Goal: Check status: Check status

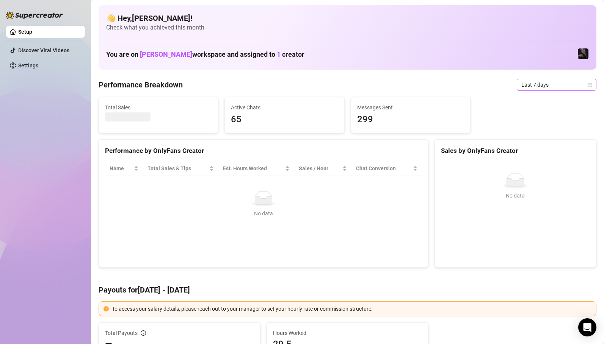
click at [537, 86] on span "Last 7 days" at bounding box center [556, 84] width 70 height 11
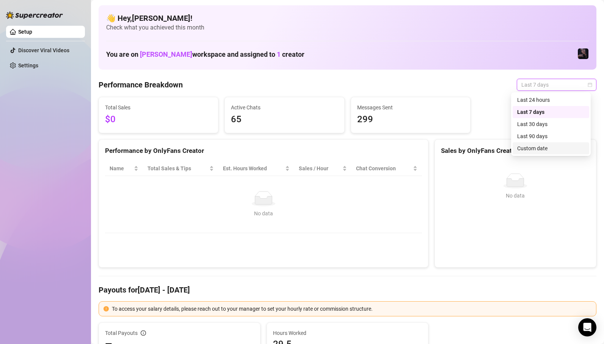
click at [537, 151] on div "Custom date" at bounding box center [550, 148] width 67 height 8
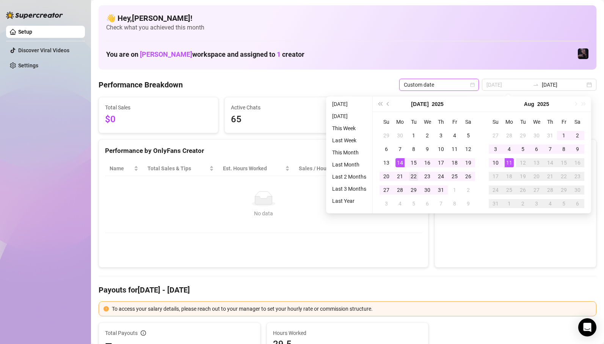
type input "[DATE]"
click at [412, 175] on div "22" at bounding box center [413, 176] width 9 height 9
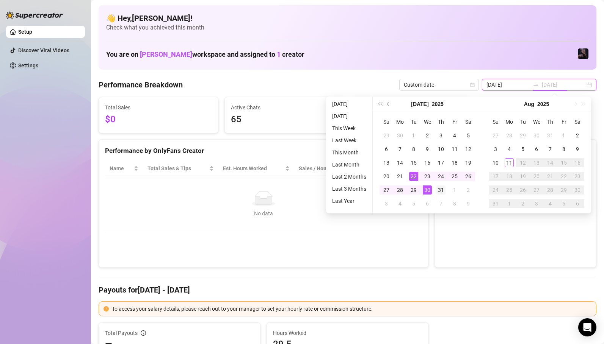
type input "[DATE]"
click at [439, 191] on div "31" at bounding box center [440, 190] width 9 height 9
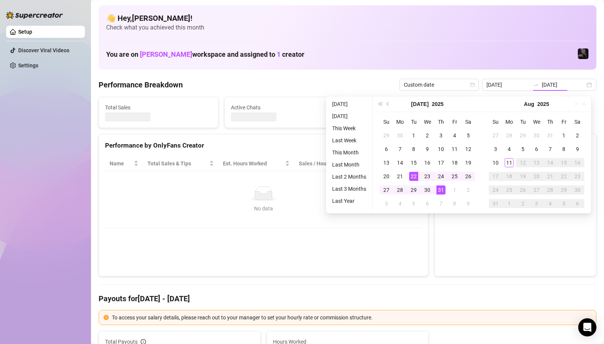
type input "[DATE]"
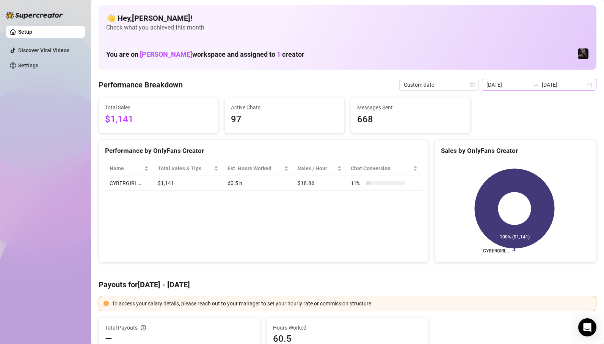
click at [534, 87] on div at bounding box center [535, 85] width 12 height 6
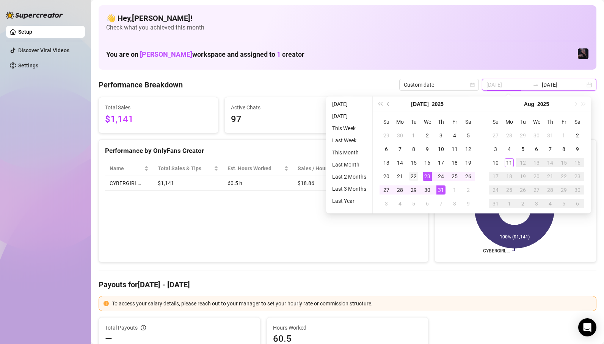
type input "[DATE]"
click at [411, 178] on div "22" at bounding box center [413, 176] width 9 height 9
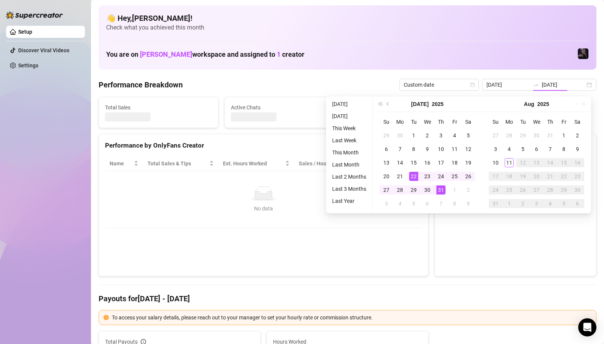
type input "[DATE]"
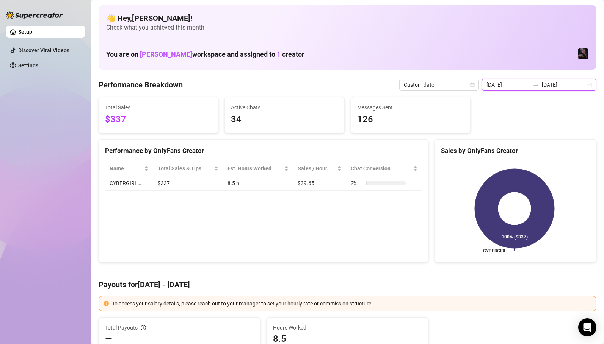
click at [516, 84] on input "[DATE]" at bounding box center [507, 85] width 43 height 8
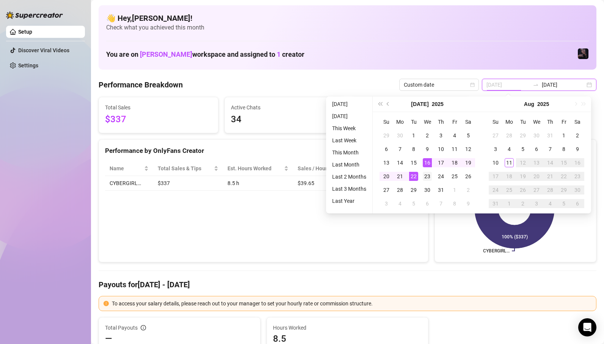
type input "[DATE]"
click at [425, 178] on div "23" at bounding box center [426, 176] width 9 height 9
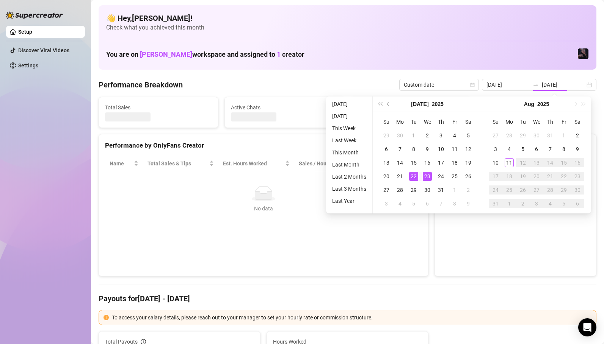
type input "[DATE]"
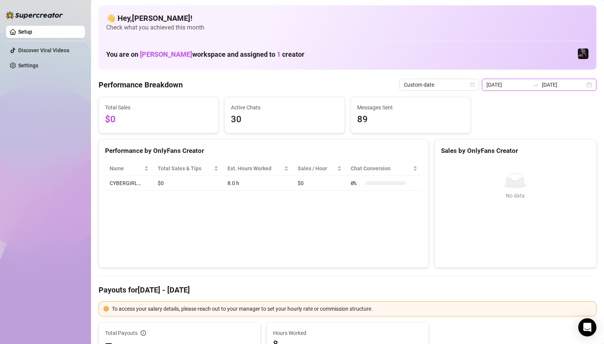
click at [517, 86] on input "[DATE]" at bounding box center [507, 85] width 43 height 8
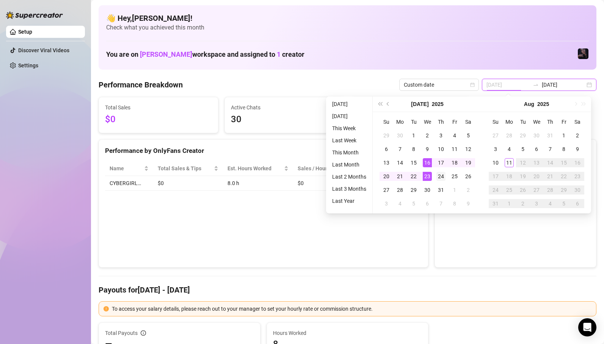
type input "[DATE]"
click at [438, 174] on div "24" at bounding box center [440, 176] width 9 height 9
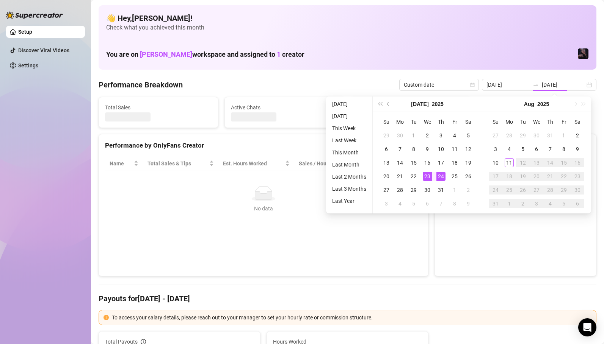
type input "[DATE]"
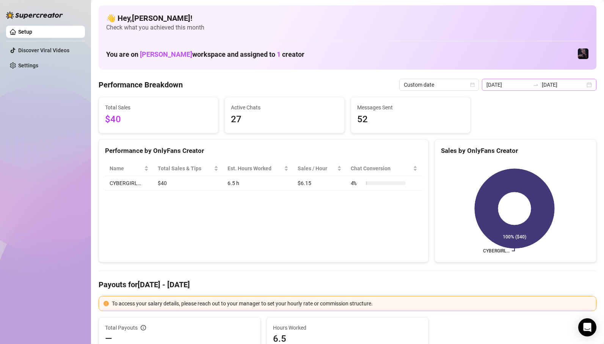
click at [538, 86] on icon "swap-right" at bounding box center [535, 85] width 6 height 6
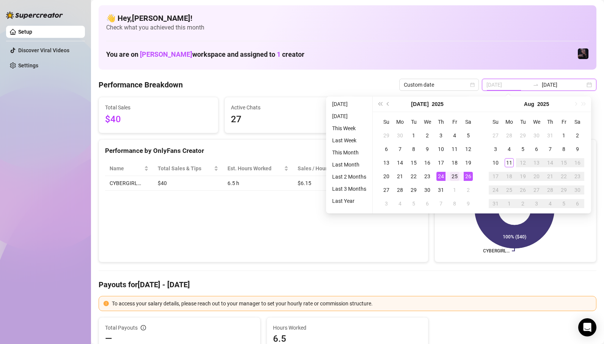
type input "[DATE]"
click at [455, 178] on div "25" at bounding box center [454, 176] width 9 height 9
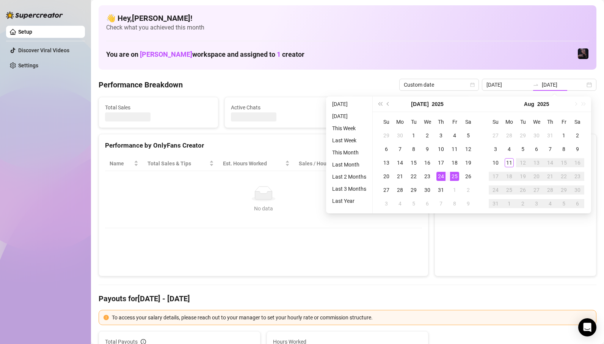
type input "[DATE]"
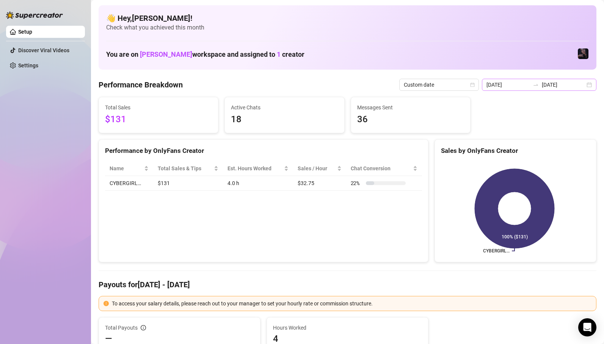
click at [533, 85] on div at bounding box center [535, 85] width 12 height 6
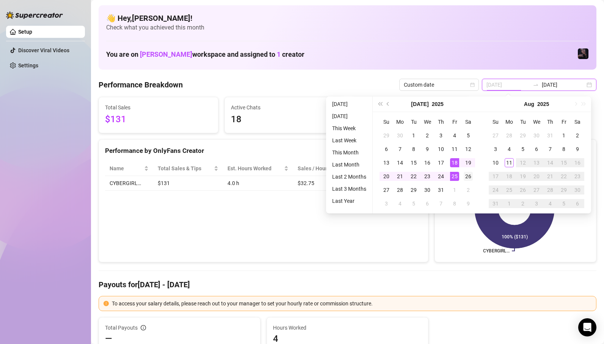
type input "[DATE]"
click at [463, 177] on div "26" at bounding box center [467, 176] width 9 height 9
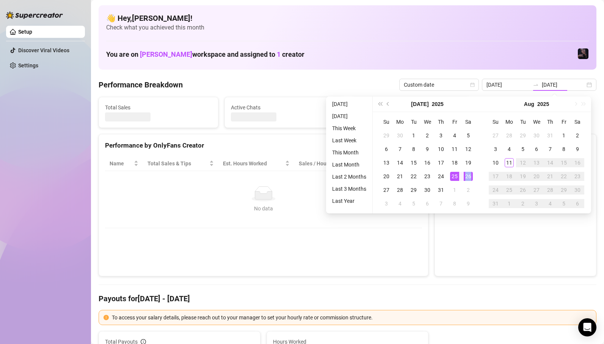
type input "[DATE]"
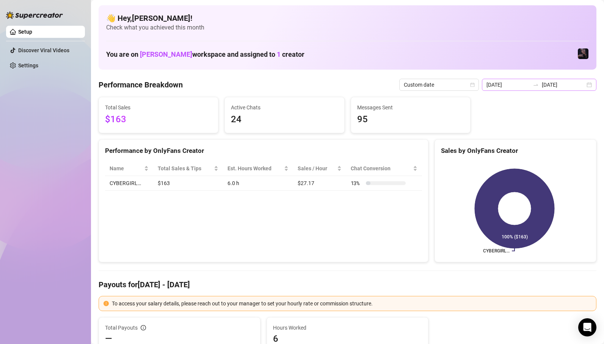
click at [538, 82] on icon "swap-right" at bounding box center [535, 85] width 6 height 6
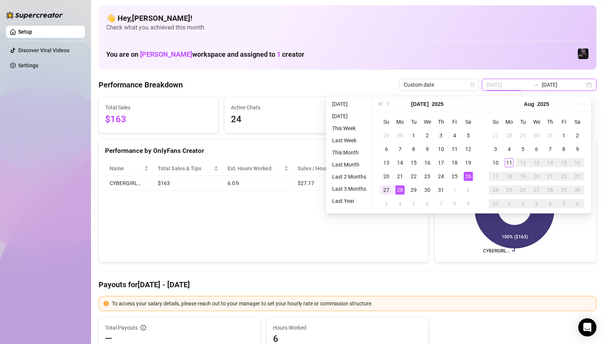
type input "[DATE]"
click at [386, 188] on div "27" at bounding box center [386, 190] width 9 height 9
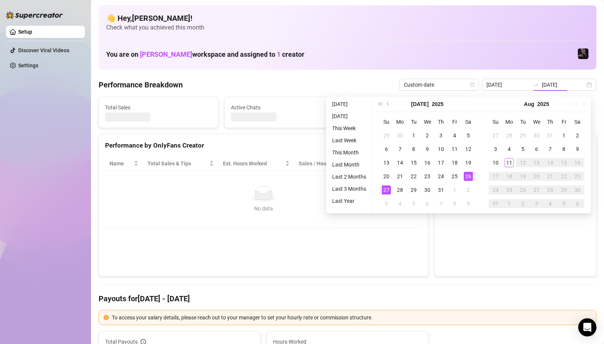
type input "[DATE]"
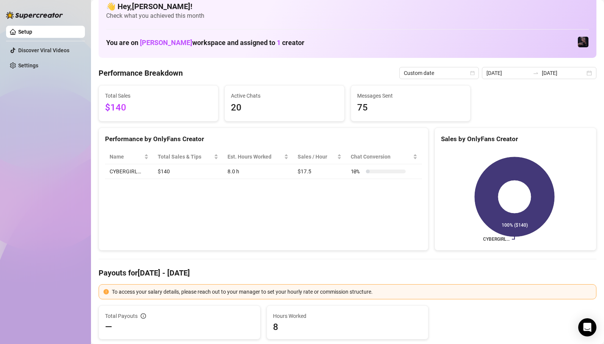
scroll to position [11, 0]
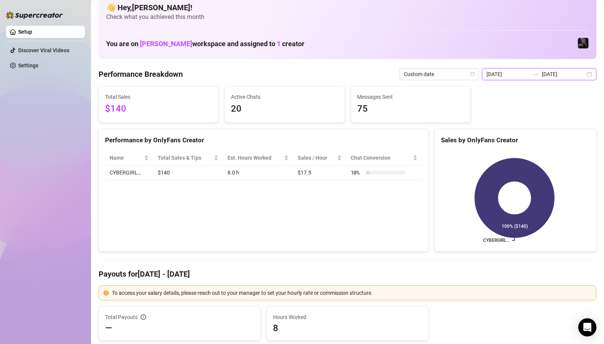
click at [529, 76] on input "[DATE]" at bounding box center [507, 74] width 43 height 8
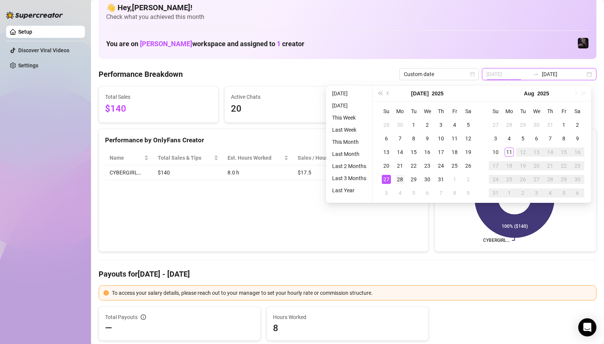
type input "[DATE]"
click at [399, 178] on div "28" at bounding box center [399, 179] width 9 height 9
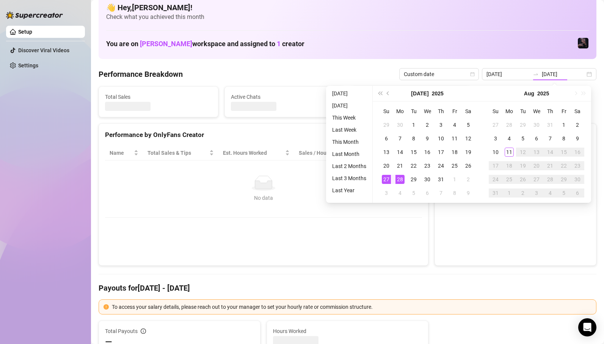
type input "[DATE]"
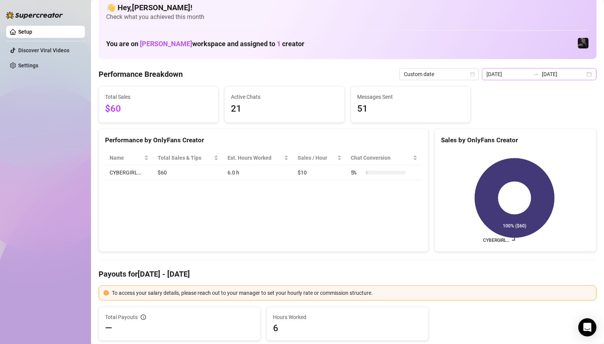
click at [538, 75] on icon "swap-right" at bounding box center [535, 75] width 5 height 2
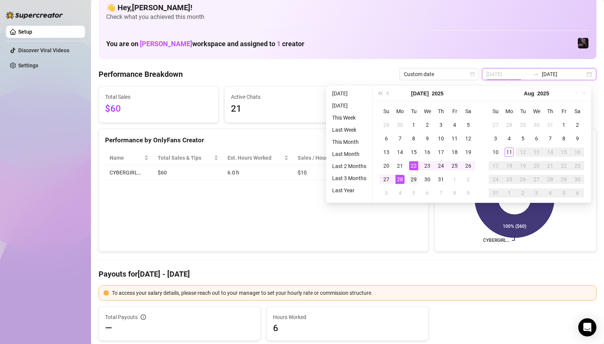
type input "[DATE]"
click at [411, 178] on div "29" at bounding box center [413, 179] width 9 height 9
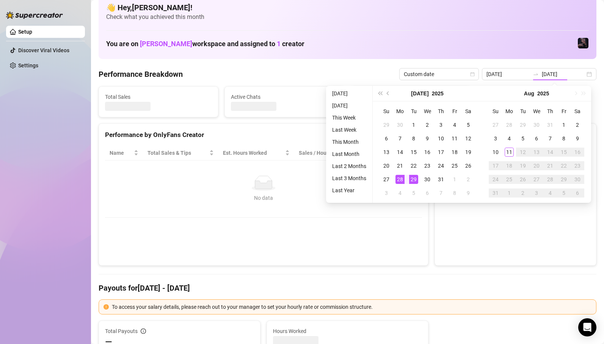
type input "[DATE]"
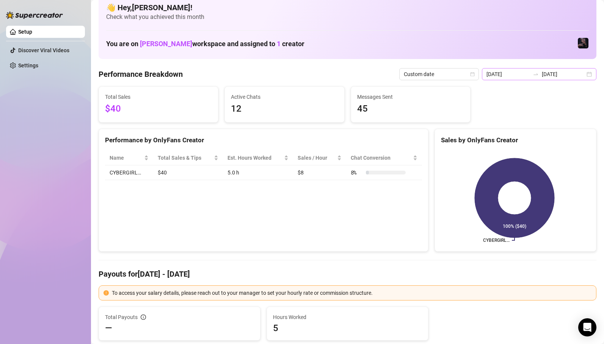
click at [537, 76] on icon "swap-right" at bounding box center [535, 74] width 6 height 6
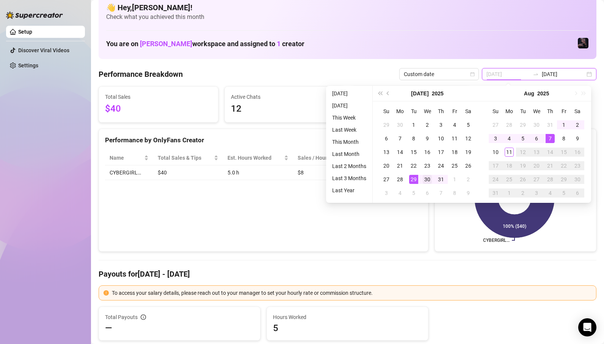
type input "[DATE]"
click at [426, 180] on div "30" at bounding box center [426, 179] width 9 height 9
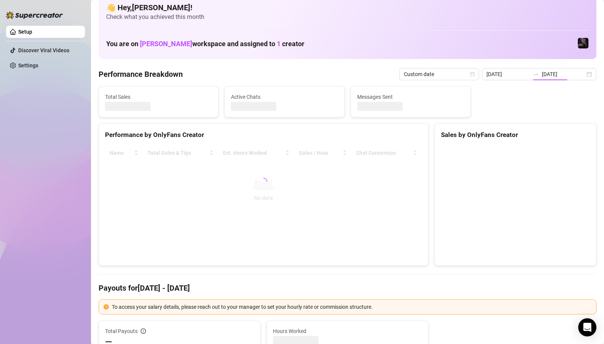
type input "[DATE]"
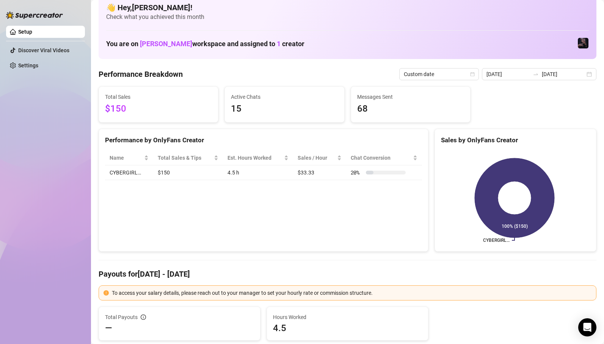
click at [541, 75] on div at bounding box center [535, 74] width 12 height 6
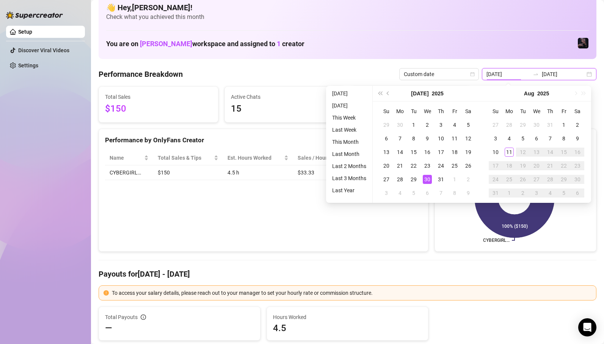
type input "[DATE]"
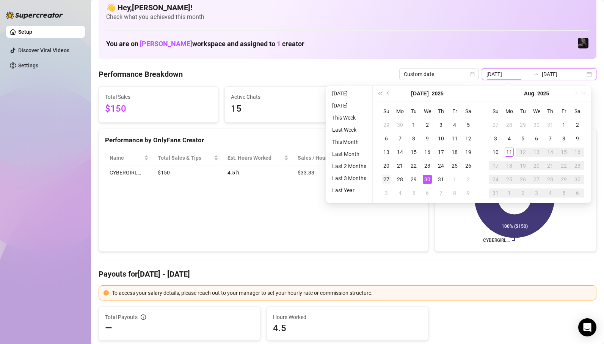
type input "[DATE]"
click at [437, 178] on div "31" at bounding box center [440, 179] width 9 height 9
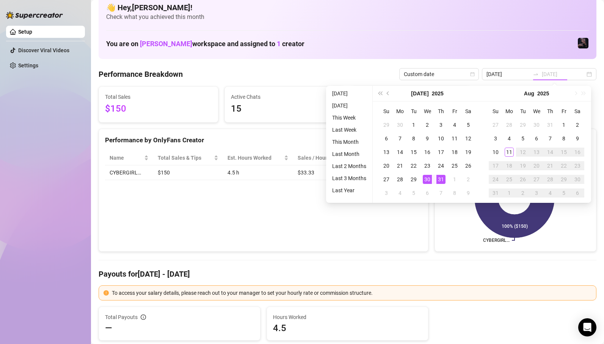
click at [437, 178] on div "31" at bounding box center [440, 179] width 9 height 9
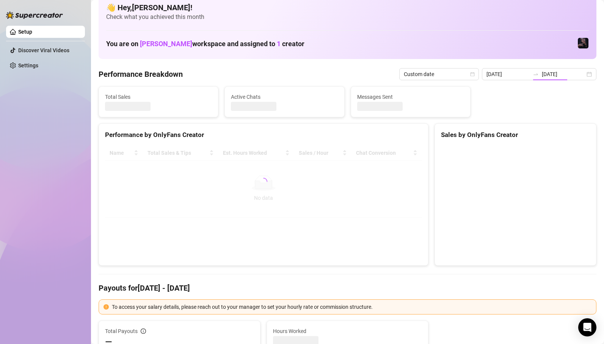
type input "[DATE]"
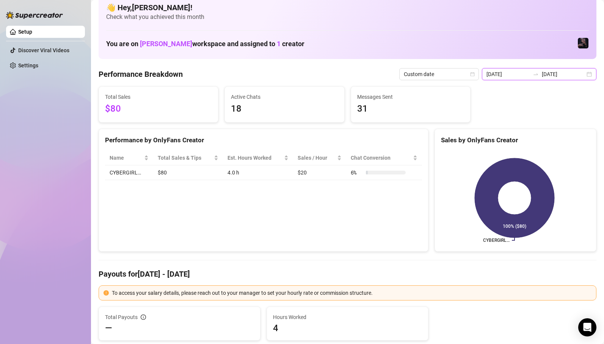
click at [546, 77] on input "[DATE]" at bounding box center [562, 74] width 43 height 8
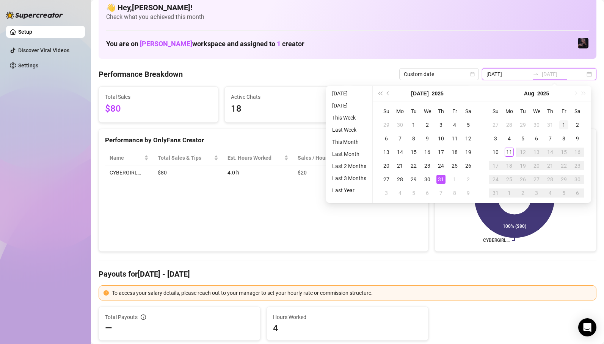
type input "[DATE]"
click at [561, 128] on div "1" at bounding box center [563, 124] width 9 height 9
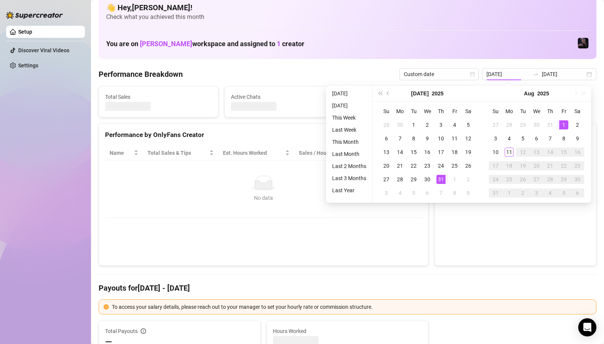
type input "[DATE]"
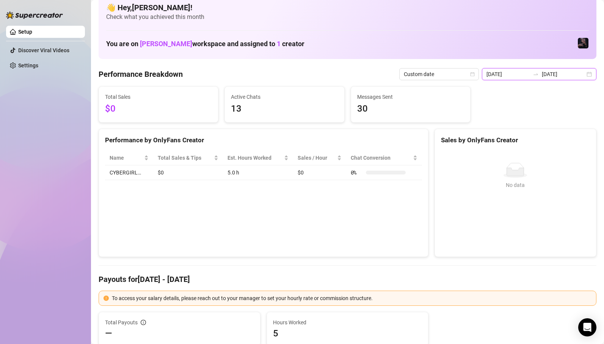
click at [529, 73] on input "[DATE]" at bounding box center [507, 74] width 43 height 8
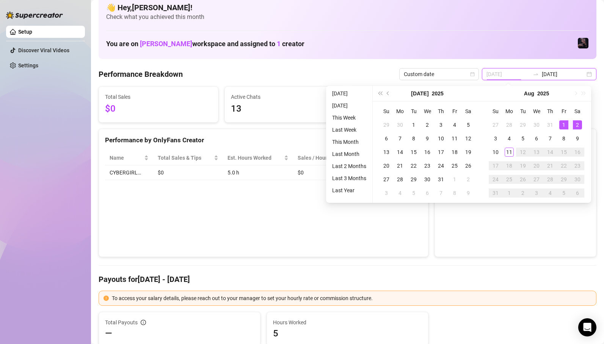
type input "[DATE]"
click at [577, 127] on div "2" at bounding box center [577, 124] width 9 height 9
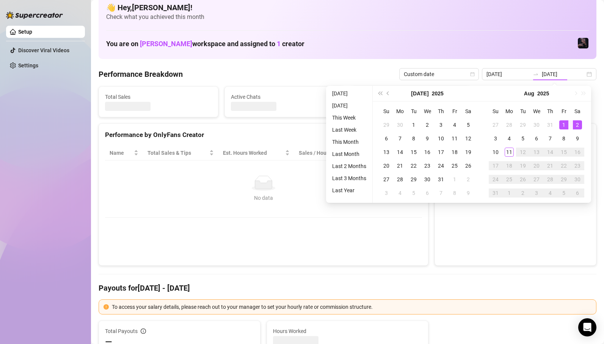
type input "[DATE]"
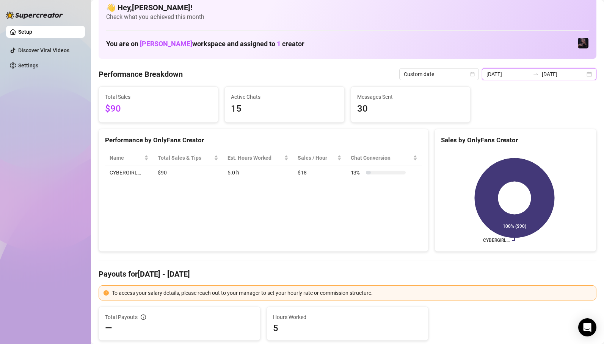
click at [555, 77] on input "[DATE]" at bounding box center [562, 74] width 43 height 8
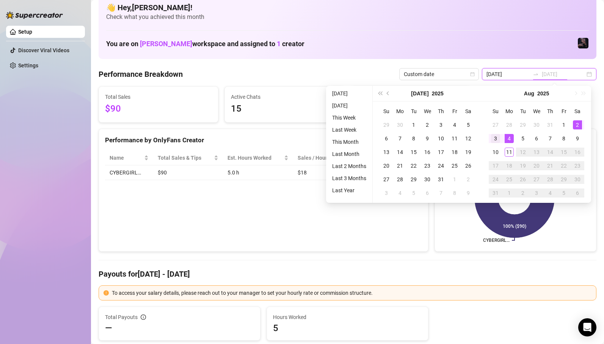
type input "[DATE]"
click at [496, 139] on div "3" at bounding box center [495, 138] width 9 height 9
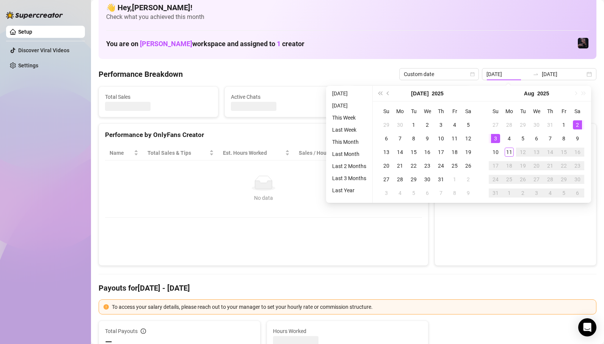
type input "[DATE]"
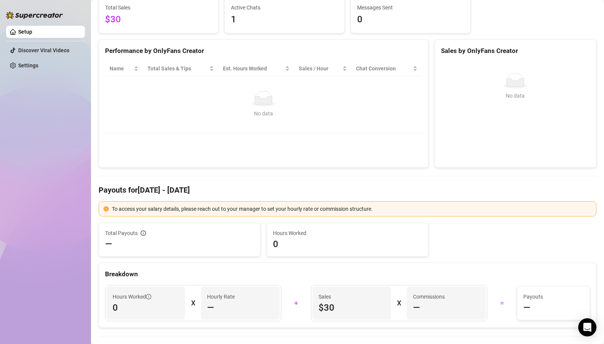
scroll to position [0, 0]
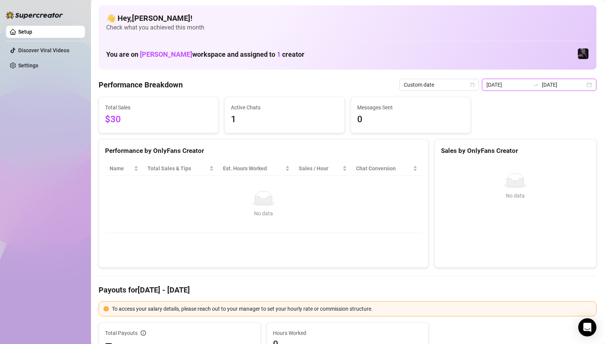
click at [527, 81] on input "[DATE]" at bounding box center [507, 85] width 43 height 8
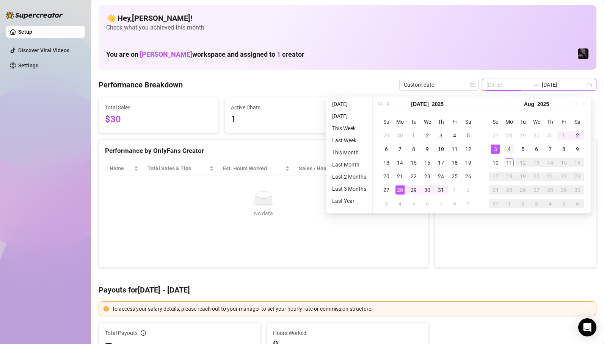
type input "[DATE]"
click at [507, 148] on div "4" at bounding box center [508, 149] width 9 height 9
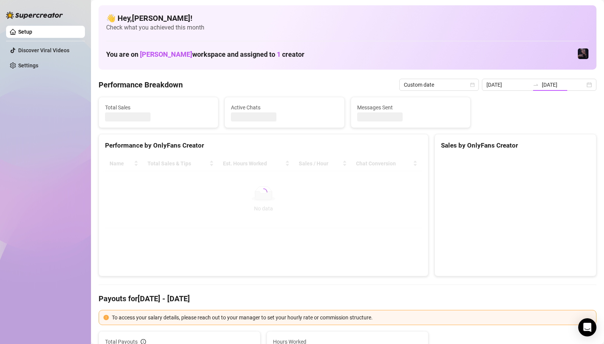
type input "[DATE]"
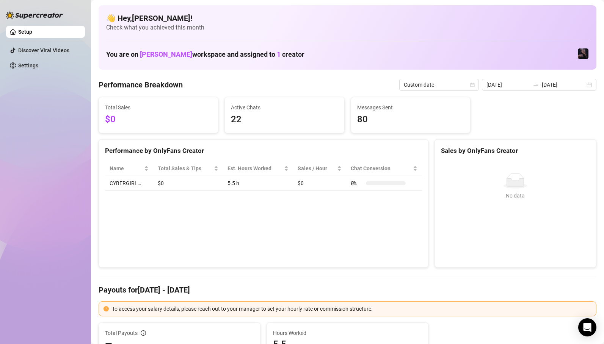
scroll to position [69, 0]
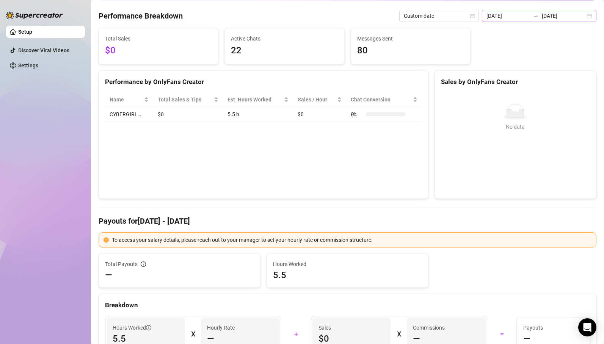
click at [527, 22] on div "[DATE] [DATE]" at bounding box center [539, 16] width 114 height 12
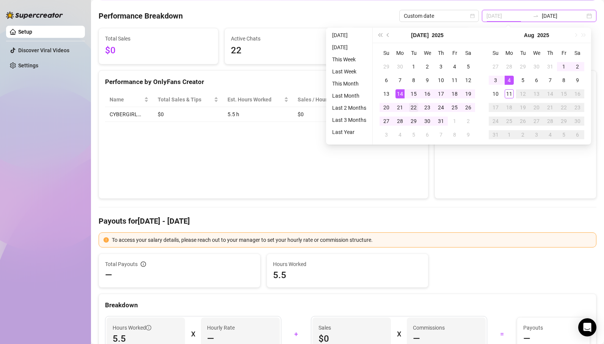
type input "[DATE]"
click at [411, 109] on div "22" at bounding box center [413, 107] width 9 height 9
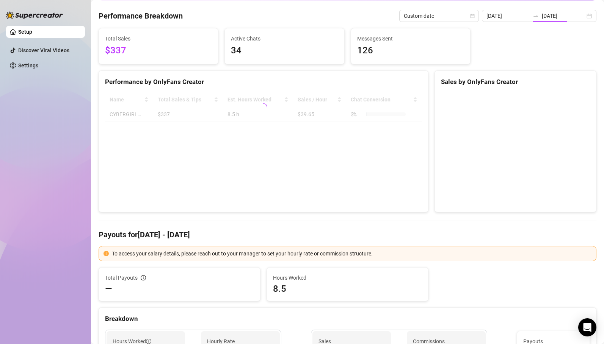
type input "[DATE]"
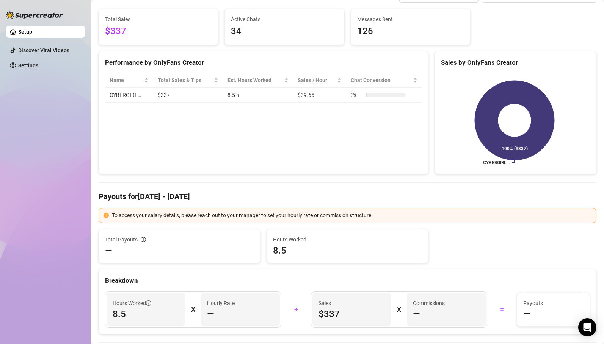
scroll to position [0, 0]
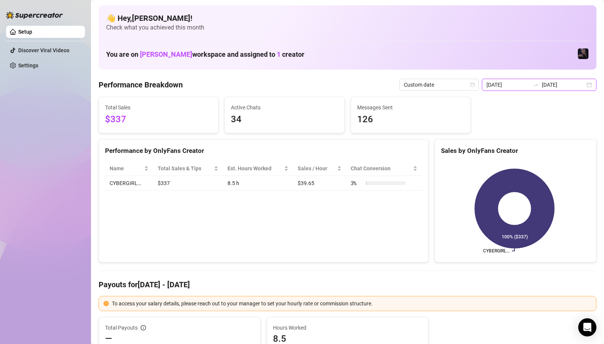
click at [527, 81] on input "[DATE]" at bounding box center [507, 85] width 43 height 8
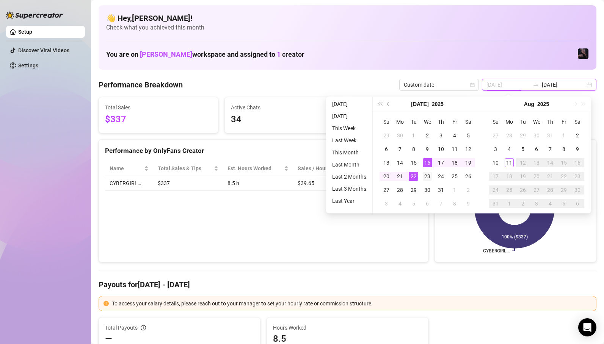
type input "[DATE]"
click at [428, 178] on div "23" at bounding box center [426, 176] width 9 height 9
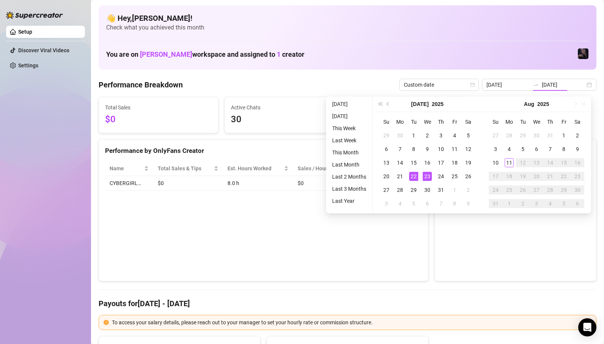
type input "[DATE]"
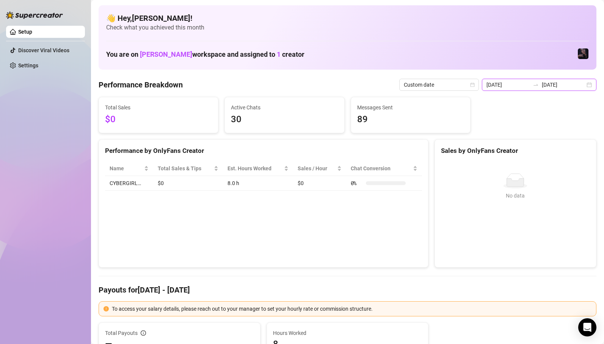
click at [516, 86] on input "[DATE]" at bounding box center [507, 85] width 43 height 8
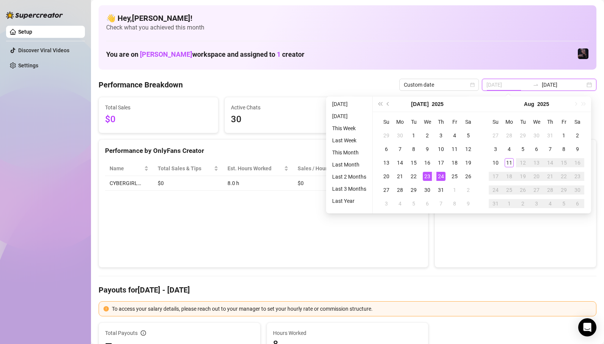
type input "[DATE]"
click at [440, 177] on div "24" at bounding box center [440, 176] width 9 height 9
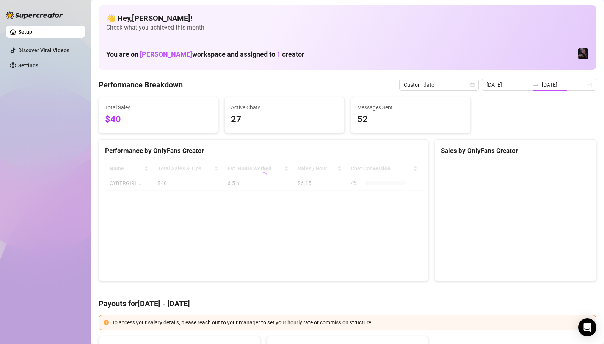
type input "[DATE]"
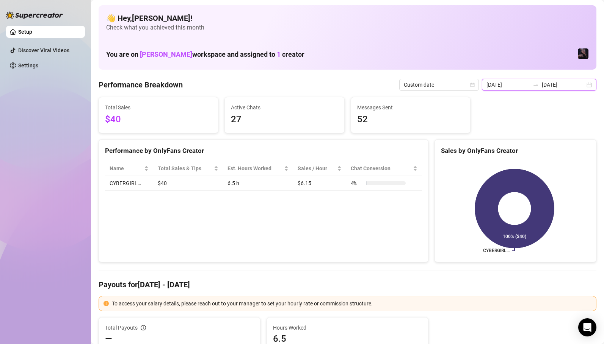
click at [527, 83] on input "[DATE]" at bounding box center [507, 85] width 43 height 8
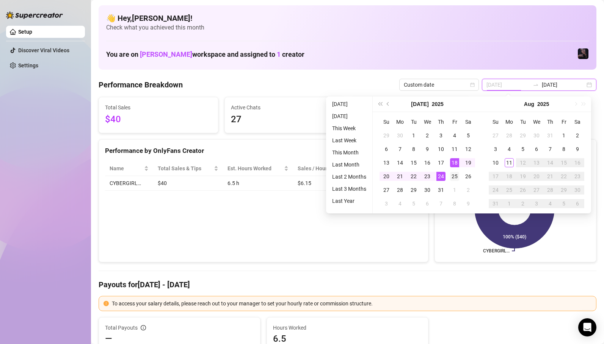
type input "[DATE]"
click at [450, 175] on div "25" at bounding box center [454, 176] width 9 height 9
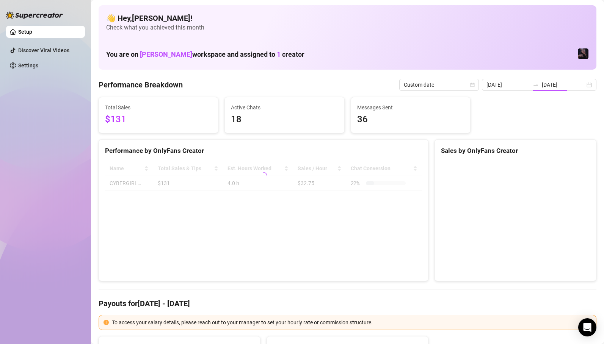
type input "[DATE]"
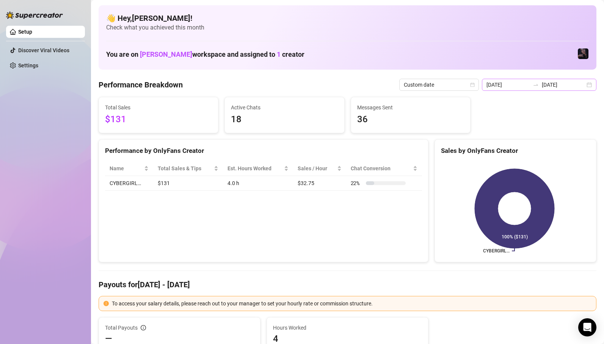
click at [534, 83] on div at bounding box center [535, 85] width 12 height 6
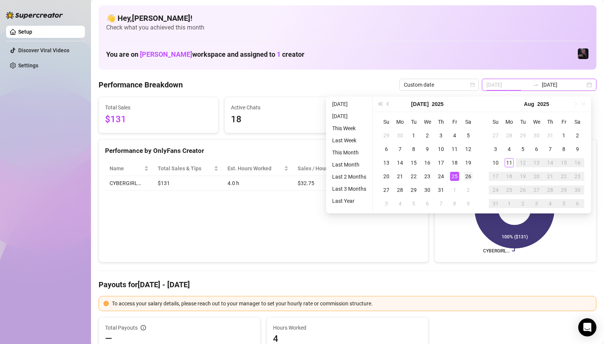
type input "[DATE]"
click at [468, 174] on div "26" at bounding box center [467, 176] width 9 height 9
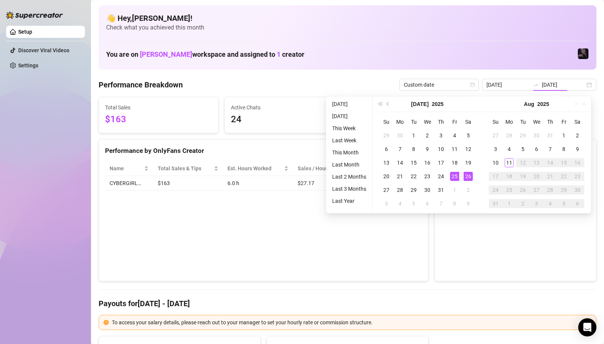
type input "[DATE]"
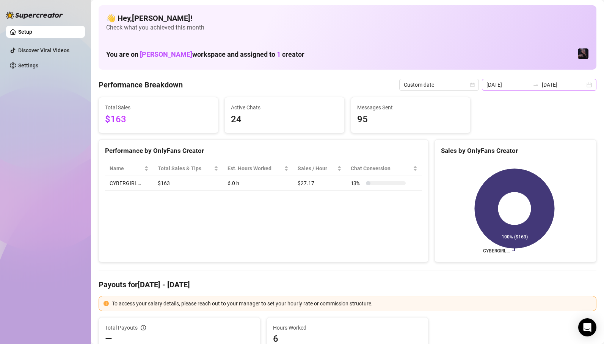
click at [541, 83] on div at bounding box center [535, 85] width 12 height 6
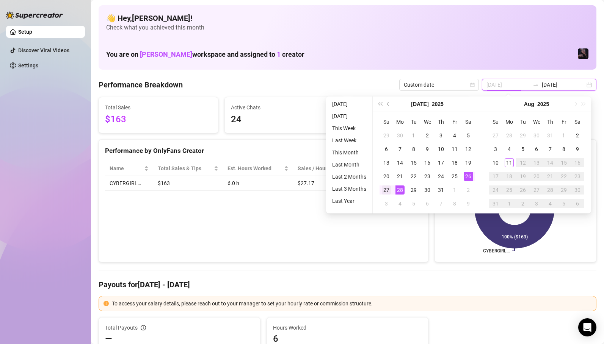
type input "[DATE]"
click at [385, 190] on div "27" at bounding box center [386, 190] width 9 height 9
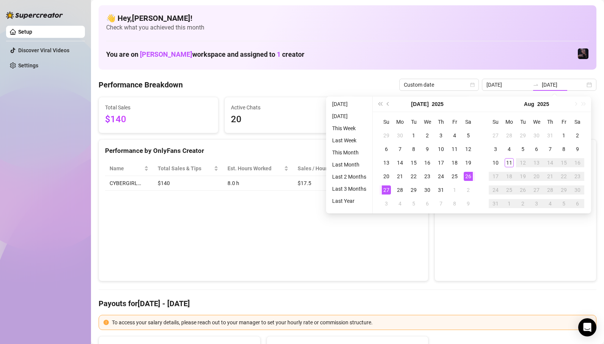
type input "[DATE]"
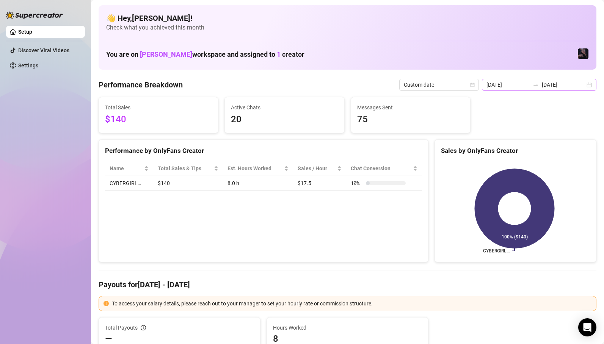
click at [524, 79] on div "[DATE] [DATE]" at bounding box center [539, 85] width 114 height 12
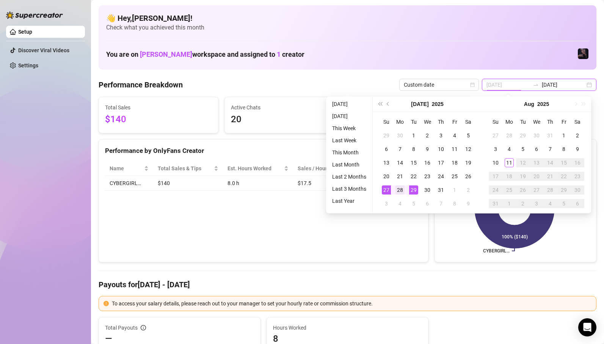
type input "[DATE]"
click at [401, 191] on div "28" at bounding box center [399, 190] width 9 height 9
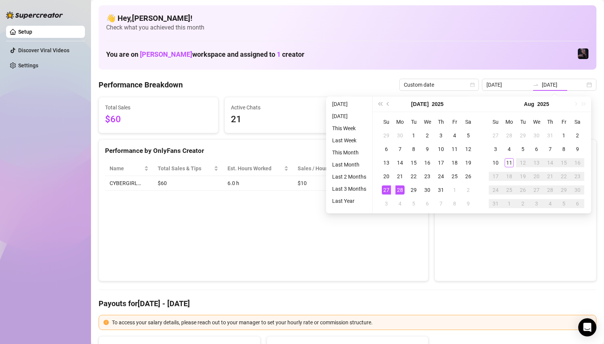
type input "[DATE]"
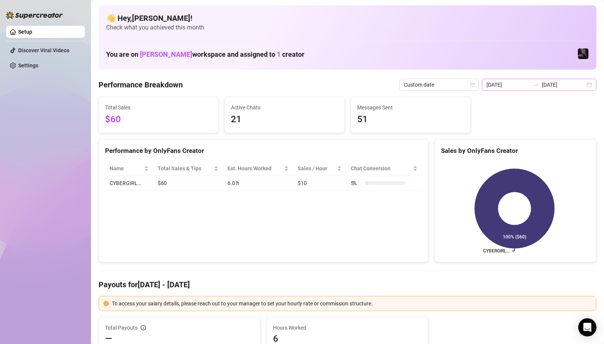
click at [534, 84] on div at bounding box center [535, 85] width 12 height 6
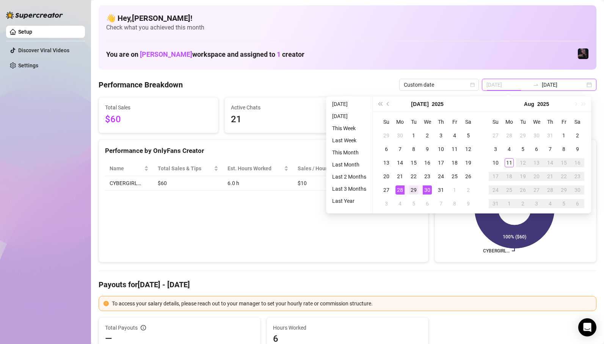
type input "[DATE]"
click at [412, 191] on div "29" at bounding box center [413, 190] width 9 height 9
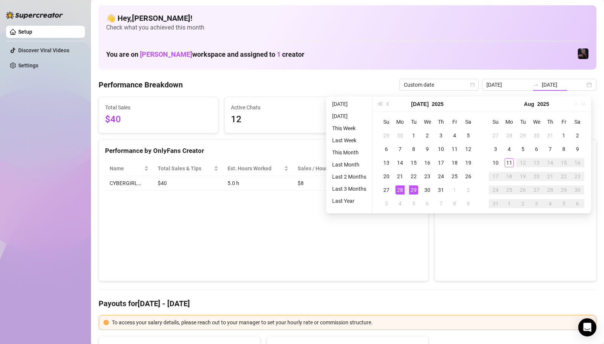
type input "[DATE]"
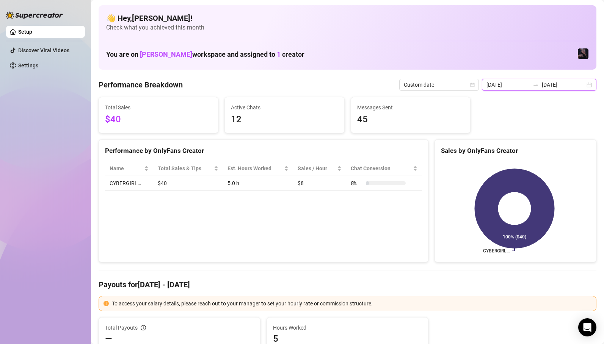
click at [526, 83] on input "[DATE]" at bounding box center [507, 85] width 43 height 8
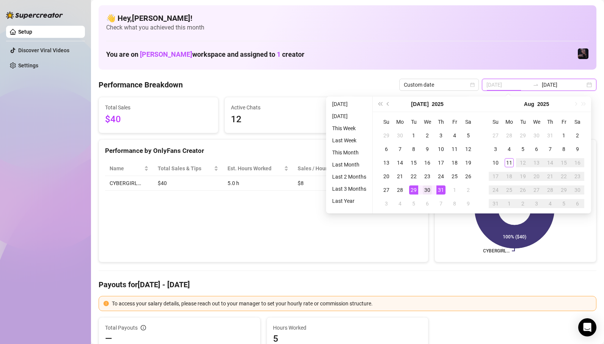
type input "[DATE]"
click at [430, 189] on div "30" at bounding box center [426, 190] width 9 height 9
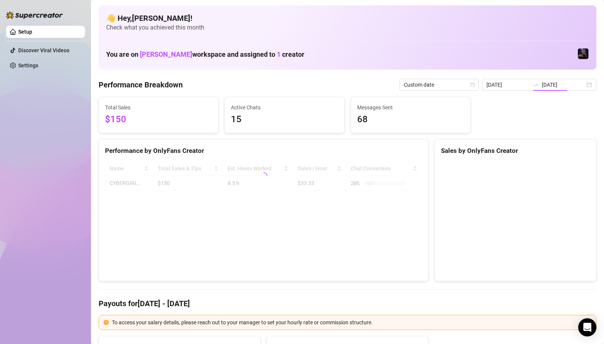
type input "[DATE]"
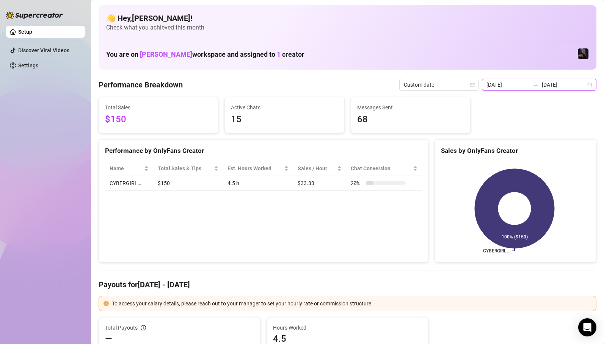
click at [545, 83] on input "[DATE]" at bounding box center [562, 85] width 43 height 8
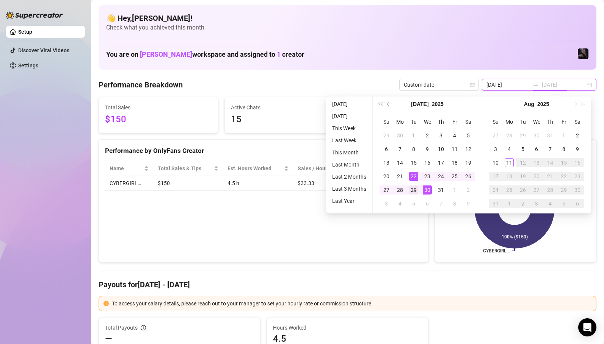
type input "[DATE]"
click at [410, 188] on div "29" at bounding box center [413, 190] width 9 height 9
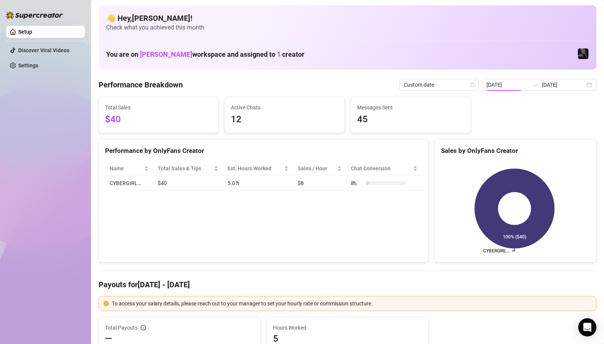
type input "[DATE]"
click at [549, 84] on input "[DATE]" at bounding box center [562, 85] width 43 height 8
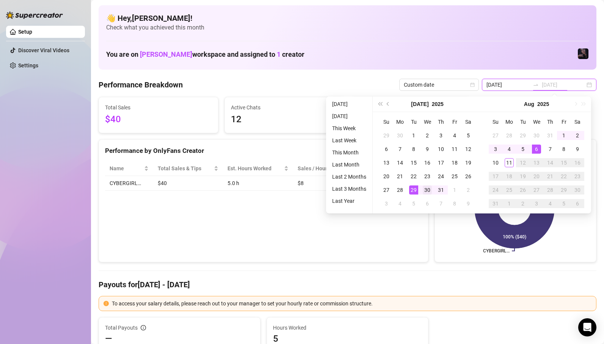
type input "[DATE]"
click at [426, 194] on div "30" at bounding box center [426, 190] width 9 height 9
type input "[DATE]"
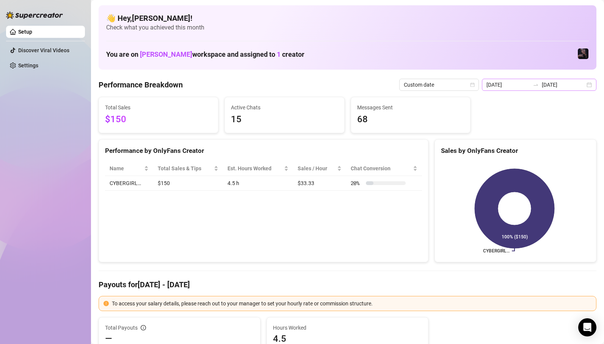
click at [538, 83] on icon "swap-right" at bounding box center [535, 85] width 6 height 6
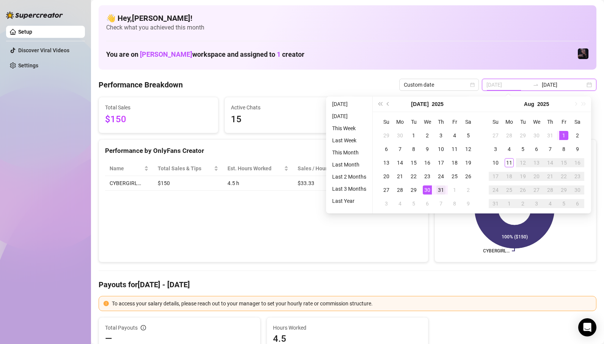
type input "[DATE]"
click at [443, 191] on div "31" at bounding box center [440, 190] width 9 height 9
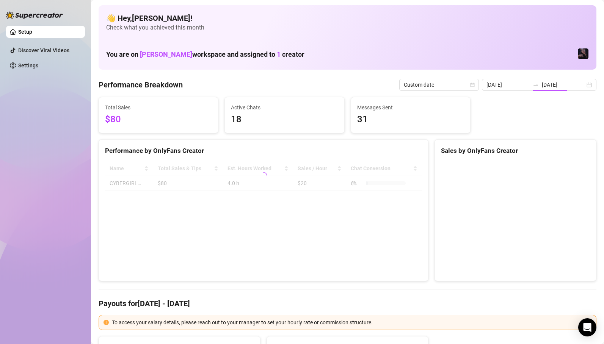
type input "[DATE]"
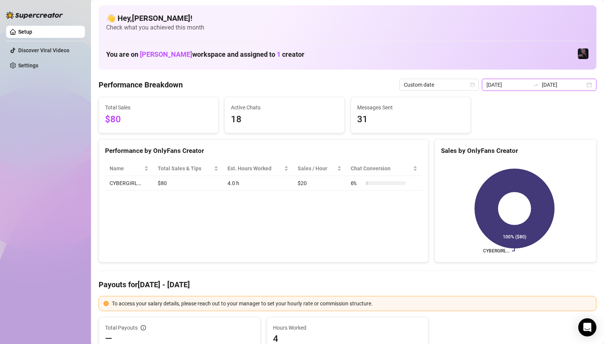
click at [528, 83] on input "[DATE]" at bounding box center [507, 85] width 43 height 8
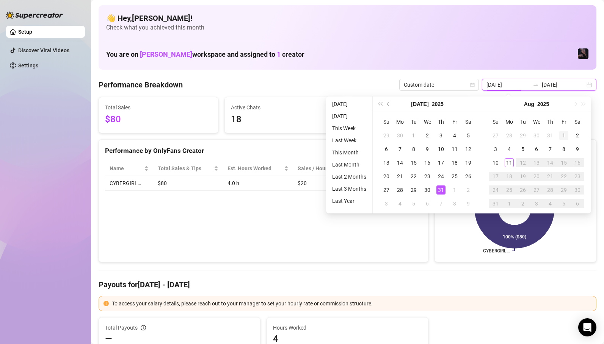
type input "[DATE]"
click at [566, 136] on div "1" at bounding box center [563, 135] width 9 height 9
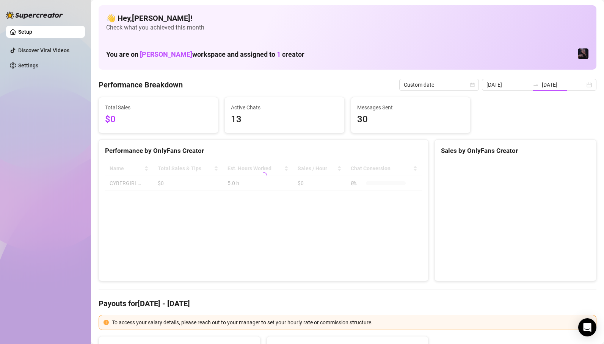
type input "[DATE]"
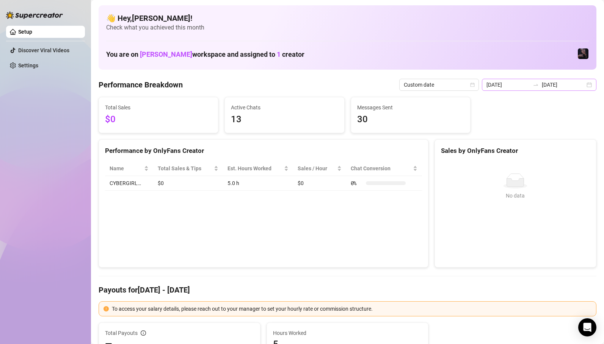
click at [540, 88] on div "[DATE] [DATE]" at bounding box center [539, 85] width 114 height 12
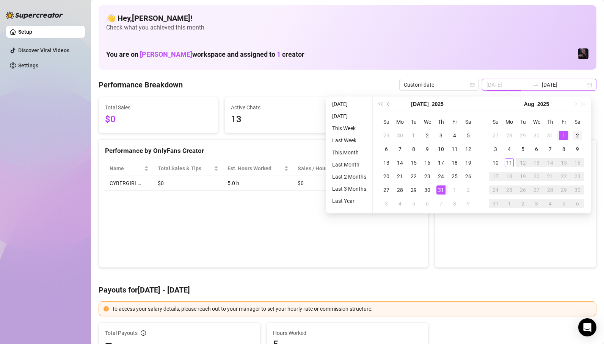
type input "[DATE]"
click at [575, 135] on div "2" at bounding box center [577, 135] width 9 height 9
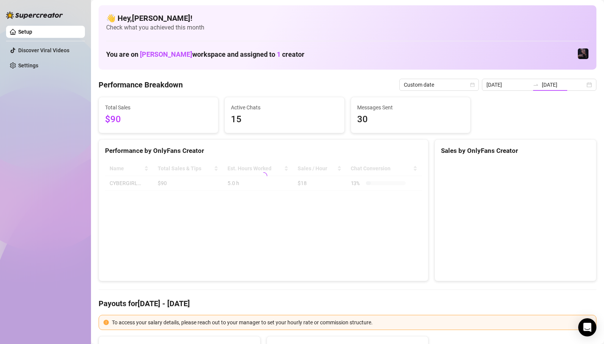
type input "[DATE]"
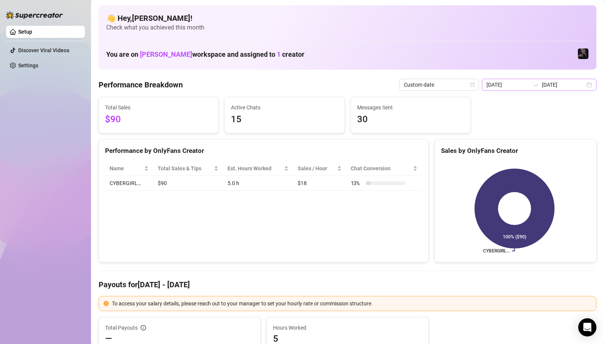
click at [541, 83] on div at bounding box center [535, 85] width 12 height 6
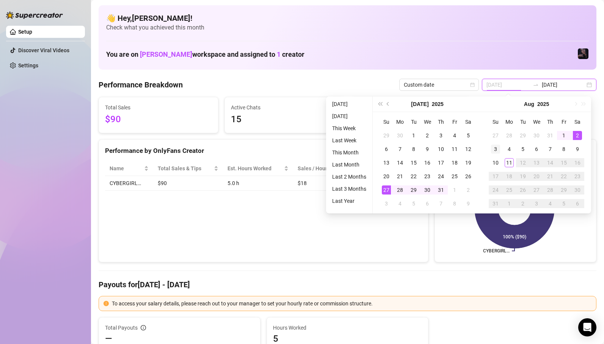
type input "[DATE]"
click at [495, 150] on div "3" at bounding box center [495, 149] width 9 height 9
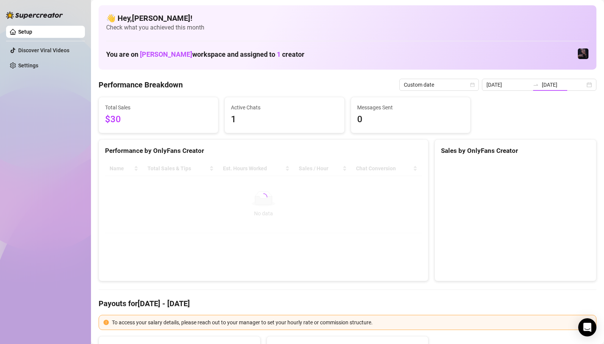
type input "[DATE]"
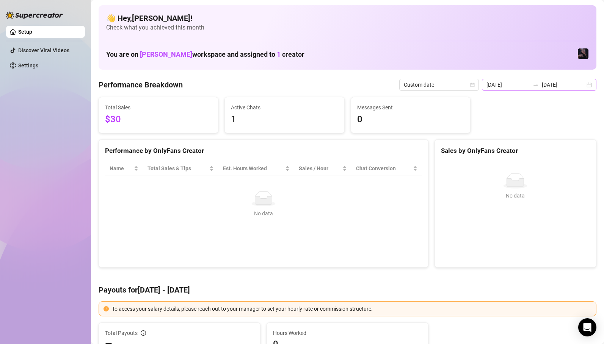
click at [542, 80] on div "[DATE] [DATE]" at bounding box center [539, 85] width 114 height 12
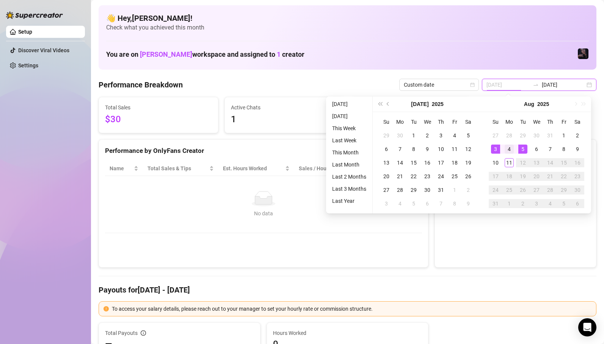
type input "[DATE]"
click at [510, 152] on div "4" at bounding box center [508, 149] width 9 height 9
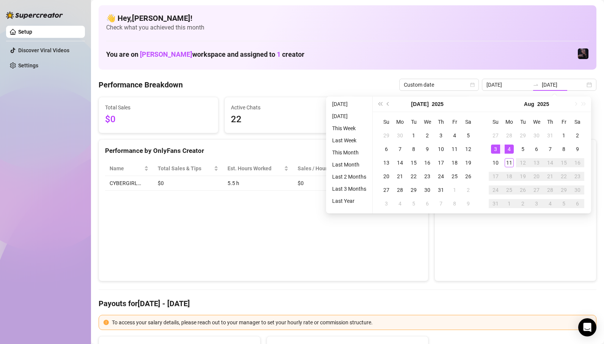
type input "[DATE]"
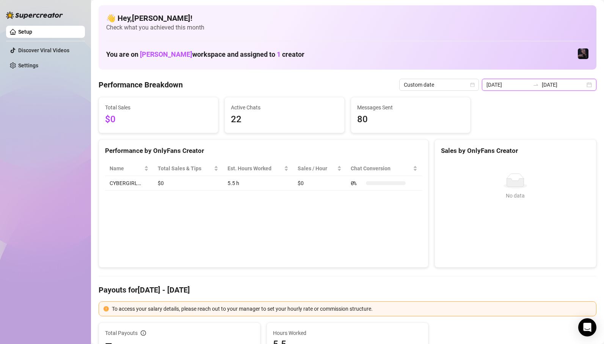
click at [528, 84] on input "[DATE]" at bounding box center [507, 85] width 43 height 8
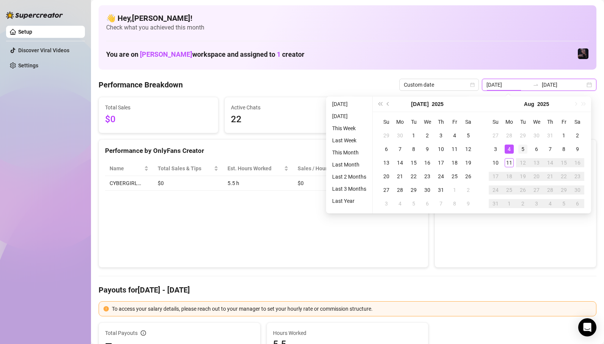
type input "[DATE]"
click at [520, 145] on div "5" at bounding box center [522, 149] width 9 height 9
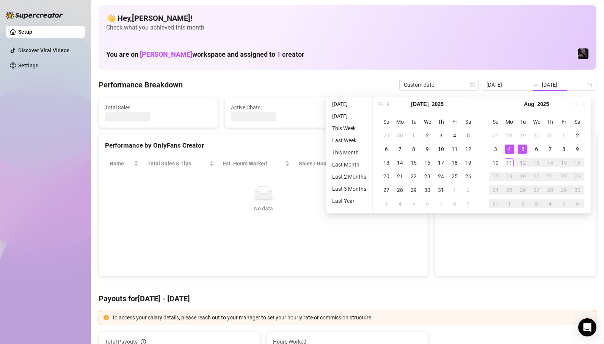
type input "[DATE]"
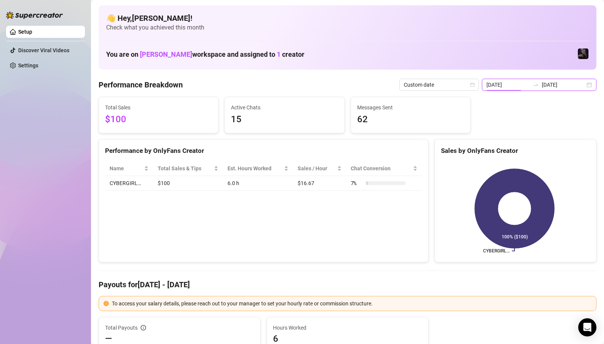
click at [511, 88] on input "[DATE]" at bounding box center [507, 85] width 43 height 8
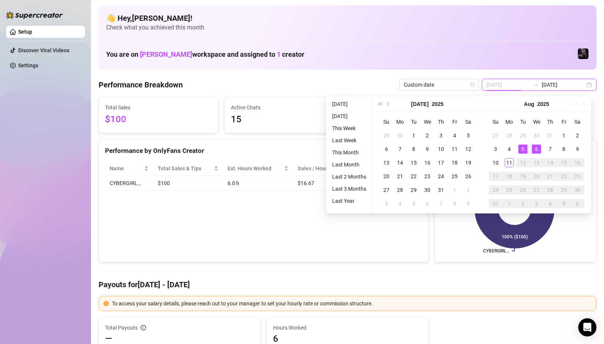
type input "[DATE]"
click at [535, 147] on div "6" at bounding box center [536, 149] width 9 height 9
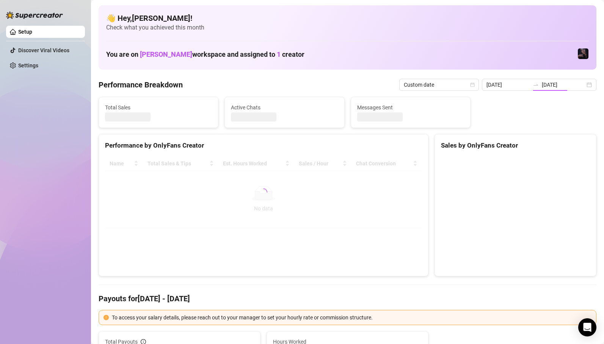
type input "[DATE]"
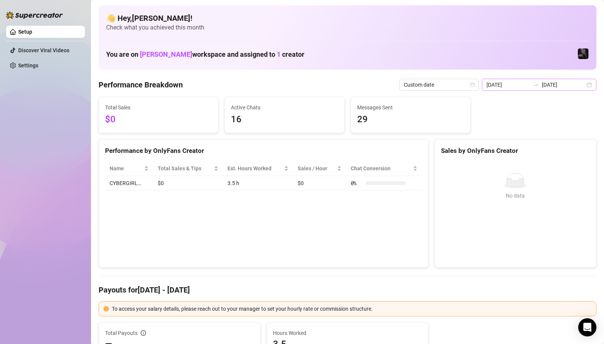
click at [536, 85] on icon "swap-right" at bounding box center [535, 85] width 6 height 6
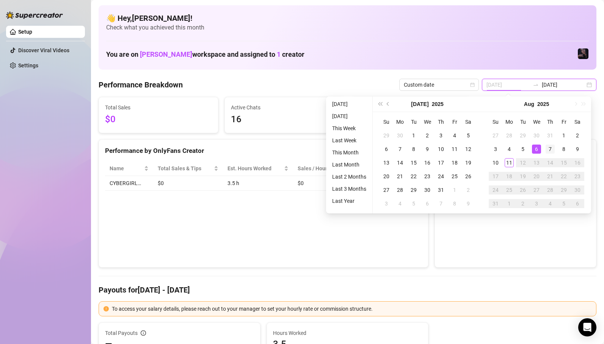
type input "[DATE]"
click at [548, 144] on td "7" at bounding box center [550, 149] width 14 height 14
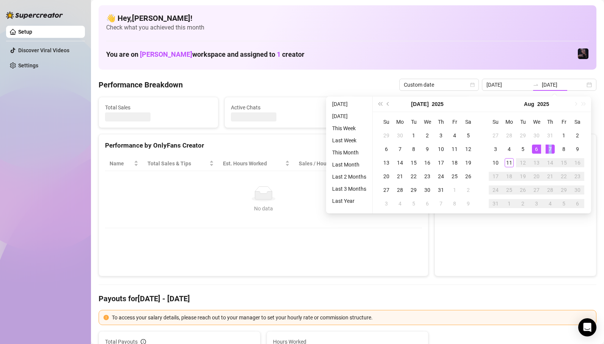
type input "[DATE]"
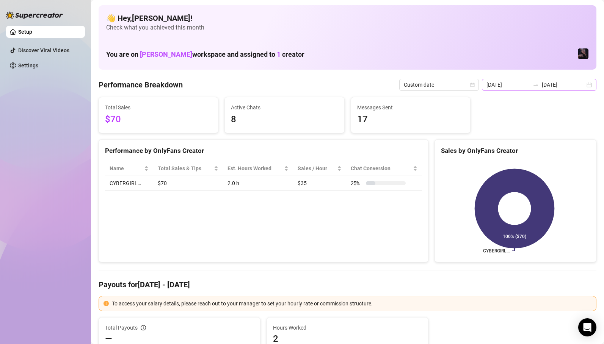
click at [541, 87] on div at bounding box center [535, 85] width 12 height 6
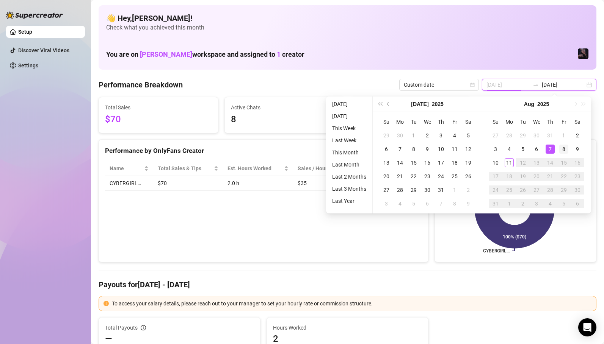
type input "[DATE]"
click at [559, 149] on div "8" at bounding box center [563, 149] width 9 height 9
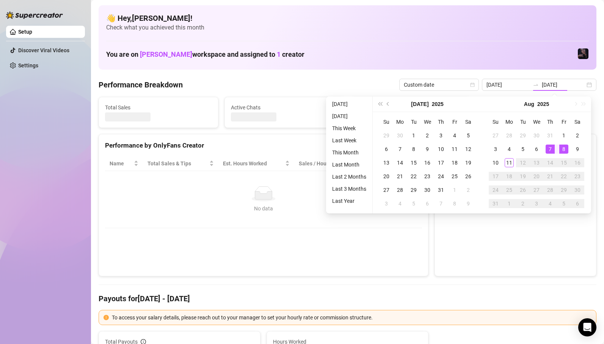
type input "[DATE]"
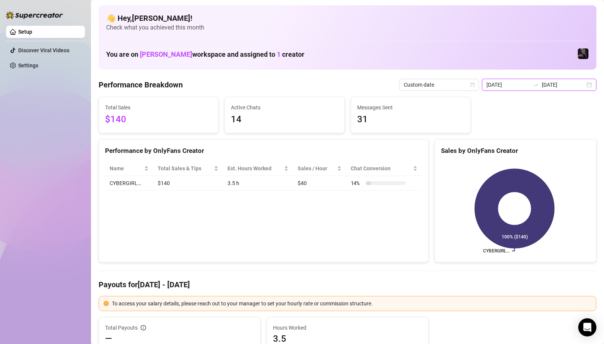
click at [555, 83] on input "[DATE]" at bounding box center [562, 85] width 43 height 8
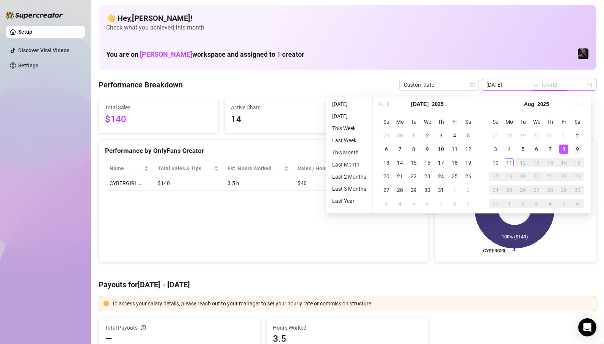
type input "[DATE]"
click at [577, 148] on div "9" at bounding box center [577, 149] width 9 height 9
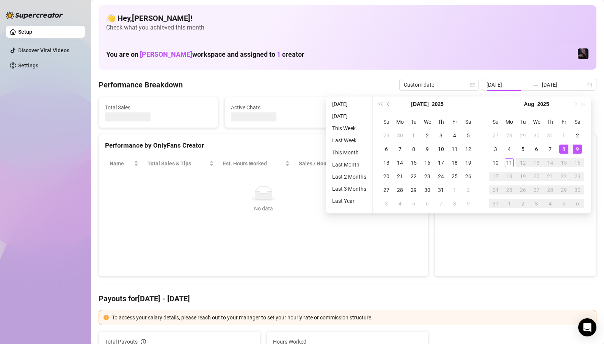
type input "[DATE]"
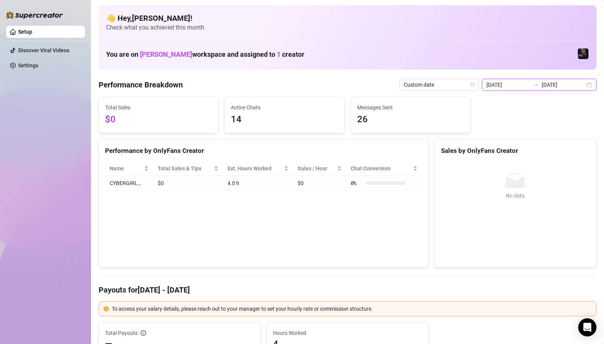
click at [511, 85] on input "[DATE]" at bounding box center [507, 85] width 43 height 8
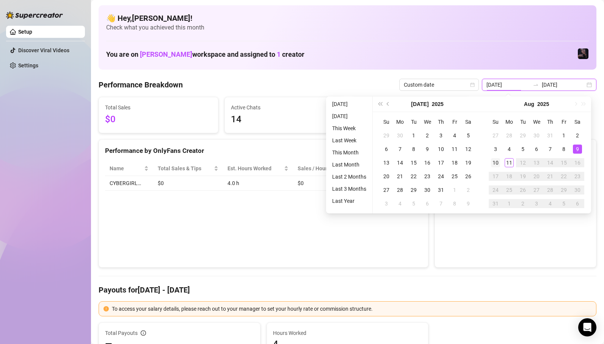
type input "[DATE]"
click at [493, 161] on div "10" at bounding box center [495, 162] width 9 height 9
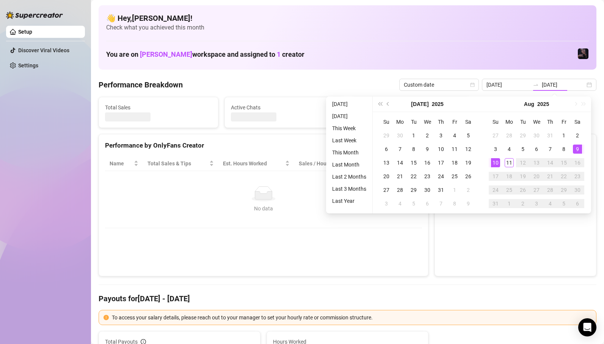
type input "[DATE]"
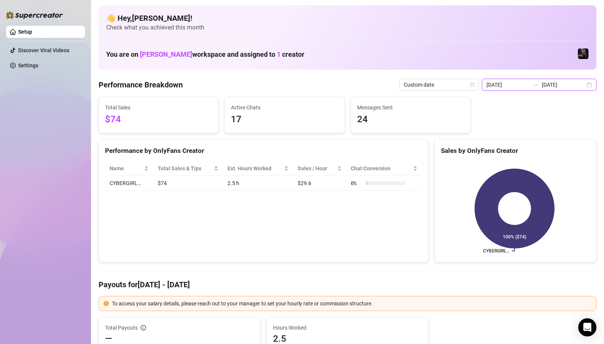
click at [526, 82] on input "[DATE]" at bounding box center [507, 85] width 43 height 8
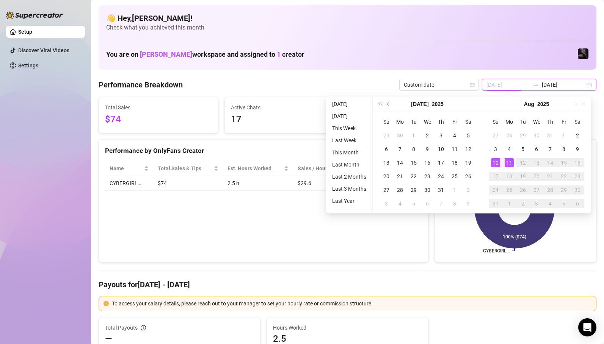
type input "[DATE]"
click at [510, 166] on div "11" at bounding box center [508, 162] width 9 height 9
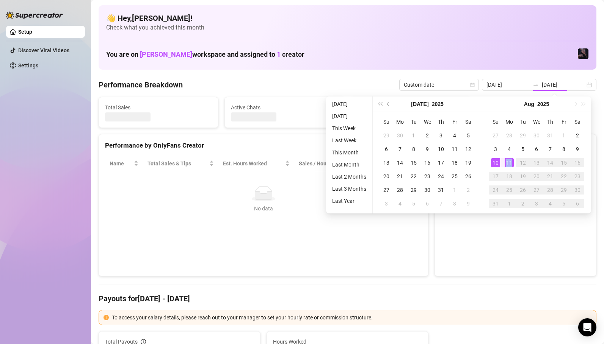
type input "[DATE]"
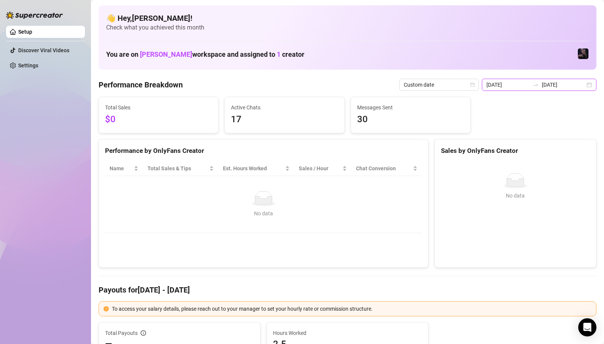
click at [549, 84] on input "[DATE]" at bounding box center [562, 85] width 43 height 8
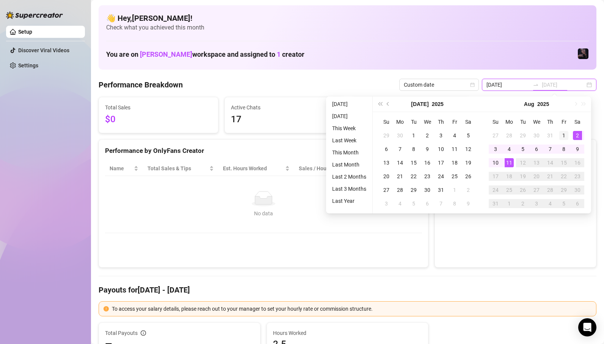
type input "[DATE]"
click at [562, 135] on div "1" at bounding box center [563, 135] width 9 height 9
type input "[DATE]"
click at [510, 161] on div "11" at bounding box center [508, 162] width 9 height 9
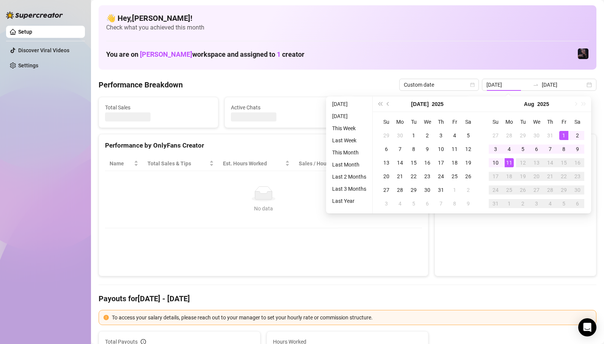
type input "[DATE]"
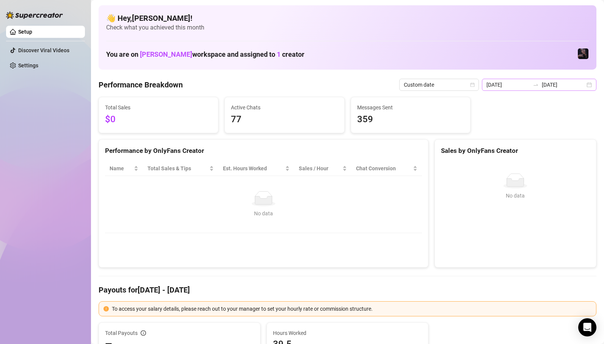
click at [538, 86] on icon "swap-right" at bounding box center [535, 85] width 6 height 6
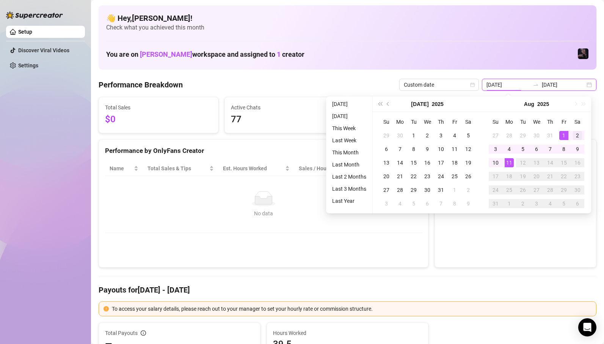
type input "[DATE]"
click at [578, 136] on div "2" at bounding box center [577, 135] width 9 height 9
type input "[DATE]"
click at [494, 163] on div "10" at bounding box center [495, 162] width 9 height 9
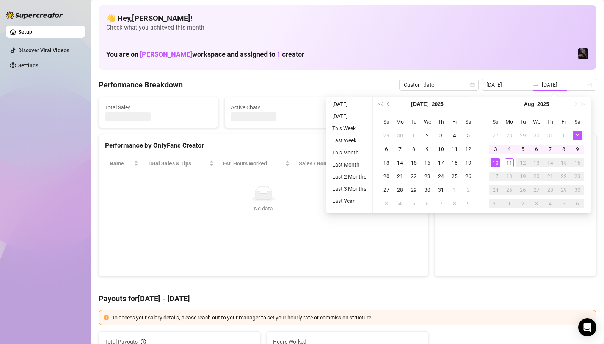
type input "[DATE]"
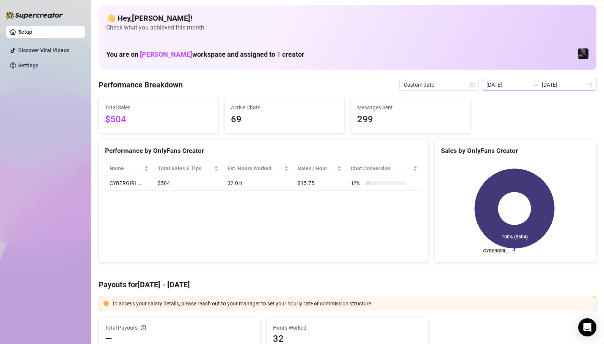
click at [534, 82] on div at bounding box center [535, 85] width 12 height 6
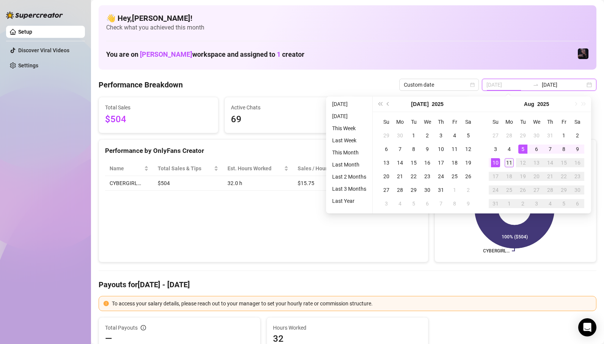
type input "[DATE]"
click at [511, 164] on div "11" at bounding box center [508, 162] width 9 height 9
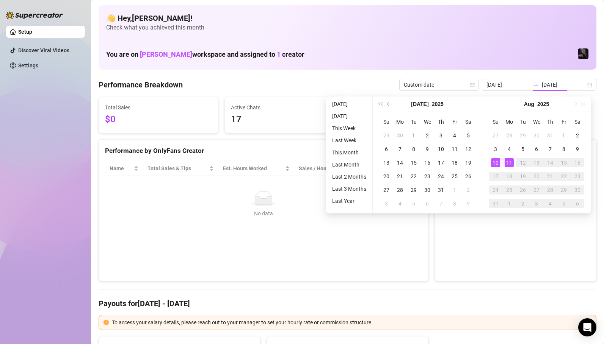
type input "[DATE]"
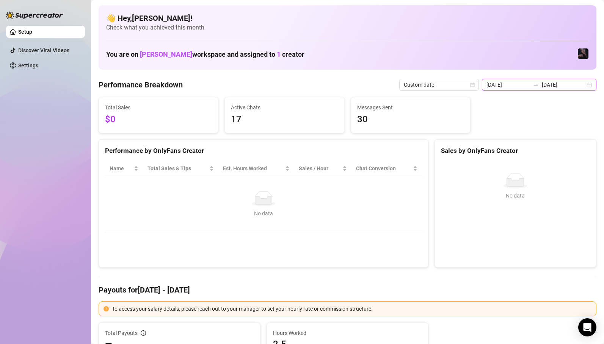
click at [525, 84] on input "[DATE]" at bounding box center [507, 85] width 43 height 8
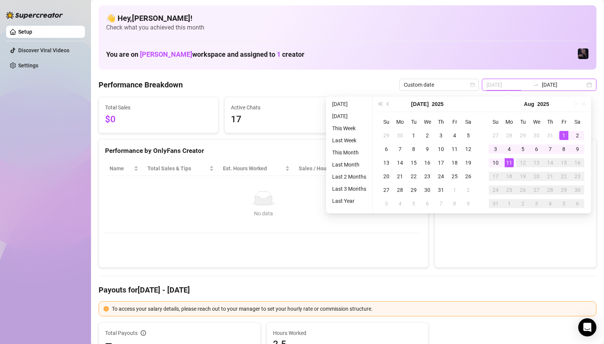
type input "[DATE]"
click at [560, 135] on div "1" at bounding box center [563, 135] width 9 height 9
type input "[DATE]"
click at [510, 161] on div "11" at bounding box center [508, 162] width 9 height 9
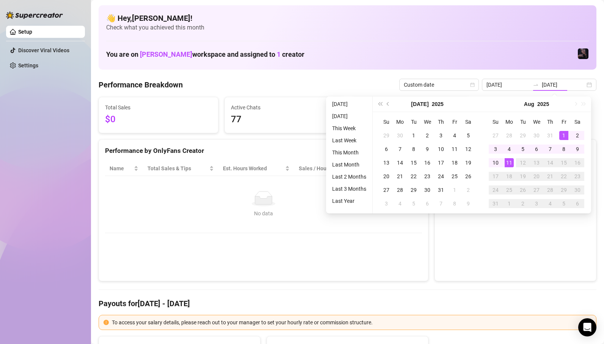
type input "[DATE]"
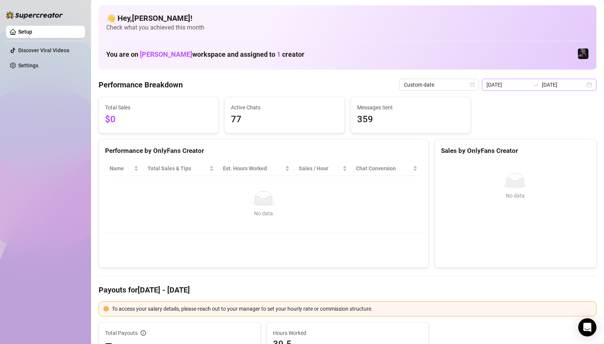
click at [541, 83] on div at bounding box center [535, 85] width 12 height 6
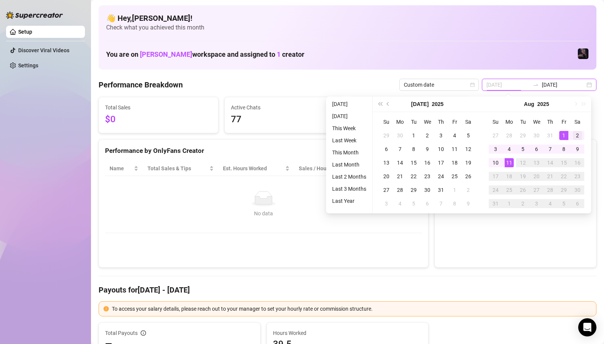
type input "[DATE]"
click at [577, 136] on div "2" at bounding box center [577, 135] width 9 height 9
type input "[DATE]"
click at [510, 163] on div "11" at bounding box center [508, 162] width 9 height 9
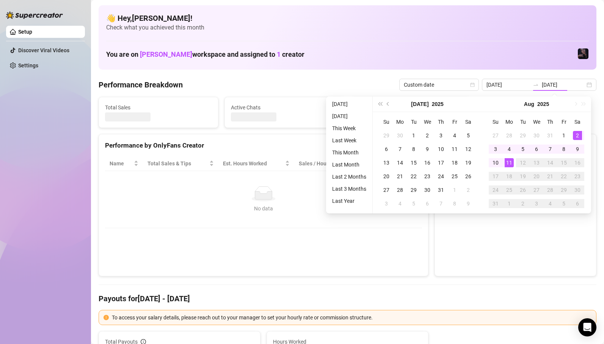
type input "[DATE]"
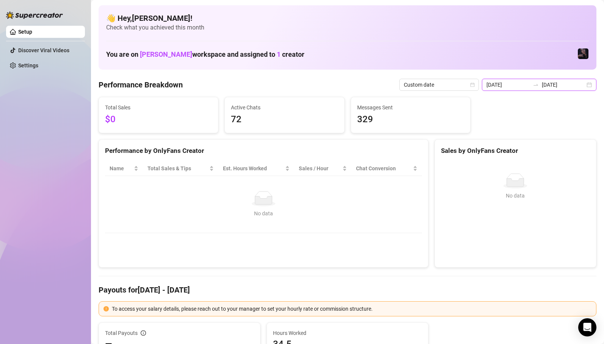
click at [546, 84] on input "[DATE]" at bounding box center [562, 85] width 43 height 8
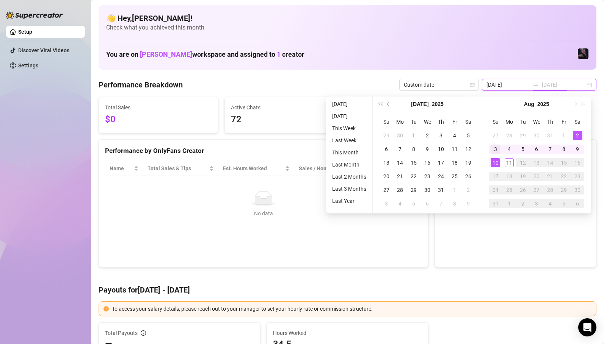
type input "[DATE]"
click at [493, 148] on div "3" at bounding box center [495, 149] width 9 height 9
type input "[DATE]"
click at [504, 161] on td "11" at bounding box center [509, 163] width 14 height 14
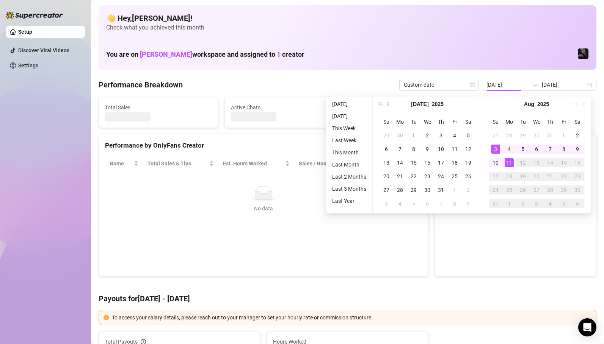
type input "[DATE]"
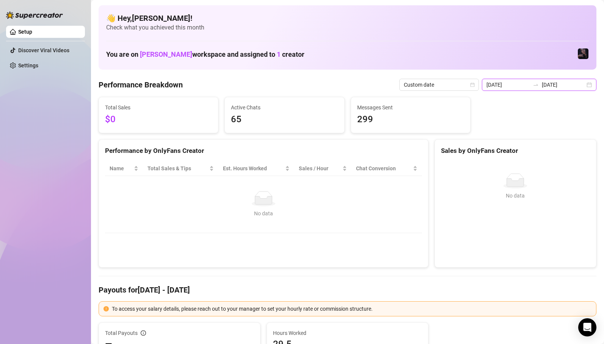
click at [546, 81] on input "[DATE]" at bounding box center [562, 85] width 43 height 8
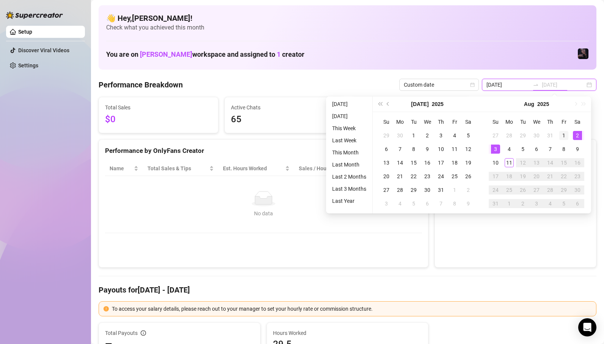
type input "[DATE]"
click at [568, 133] on td "1" at bounding box center [564, 136] width 14 height 14
type input "[DATE]"
click at [497, 162] on div "10" at bounding box center [495, 162] width 9 height 9
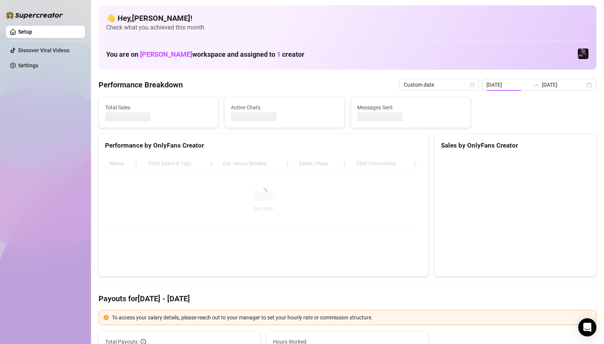
type input "[DATE]"
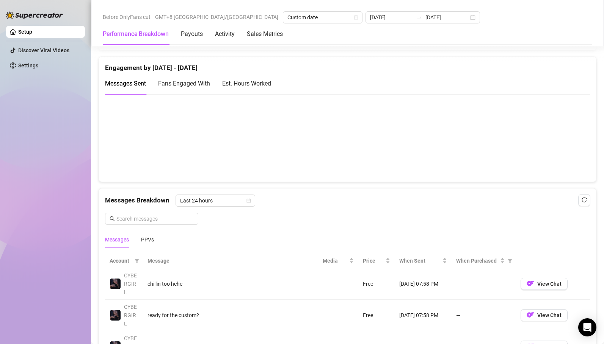
scroll to position [366, 0]
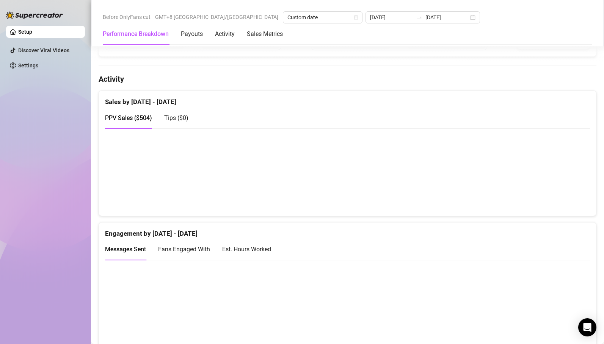
click at [357, 216] on div "Sales by [DATE] - [DATE] PPV Sales ( $504 ) Tips ( $0 )" at bounding box center [348, 154] width 498 height 126
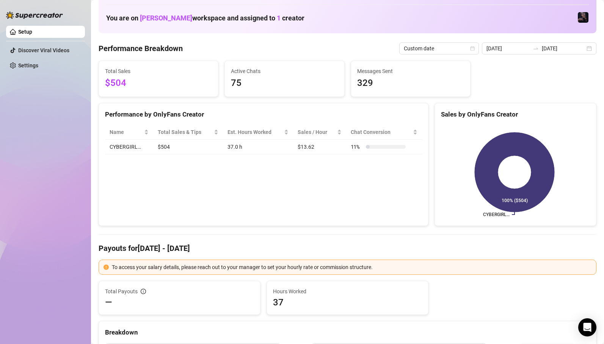
scroll to position [0, 0]
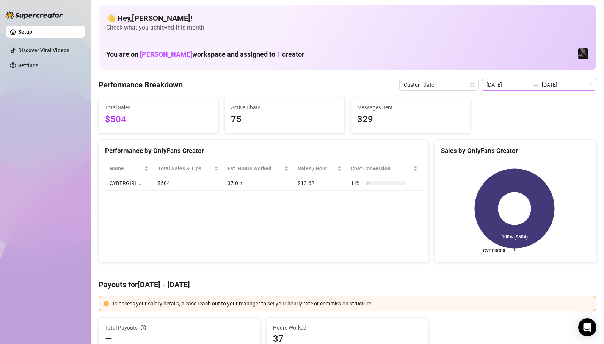
click at [541, 87] on div at bounding box center [535, 85] width 12 height 6
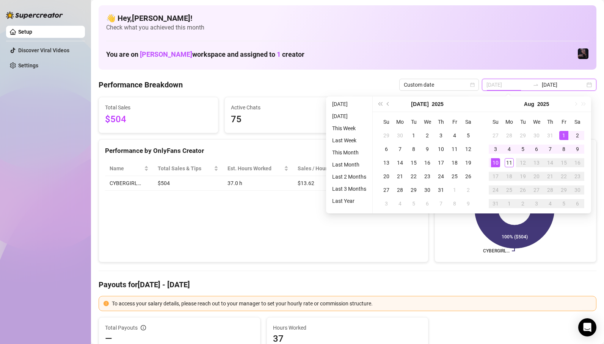
type input "[DATE]"
click at [563, 138] on div "1" at bounding box center [563, 135] width 9 height 9
type input "[DATE]"
click at [511, 162] on div "11" at bounding box center [508, 162] width 9 height 9
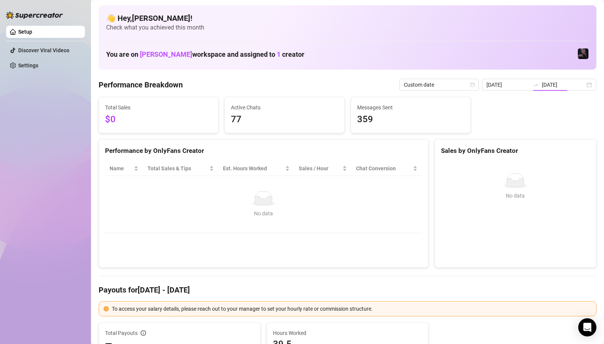
type input "[DATE]"
click at [536, 87] on icon "swap-right" at bounding box center [535, 85] width 6 height 6
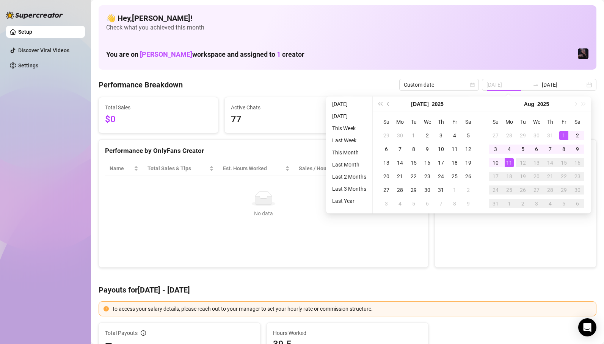
click at [564, 135] on div "1" at bounding box center [563, 135] width 9 height 9
type input "[DATE]"
click at [494, 163] on div "10" at bounding box center [495, 162] width 9 height 9
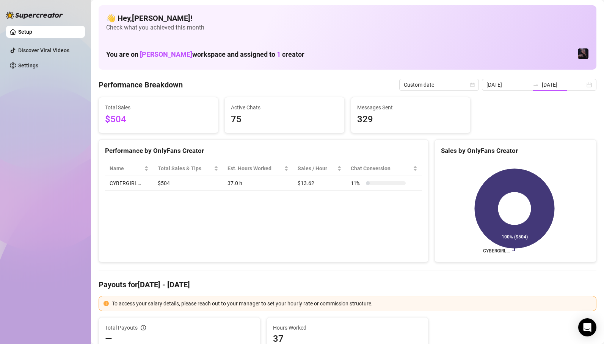
type input "[DATE]"
click at [518, 86] on input "[DATE]" at bounding box center [507, 85] width 43 height 8
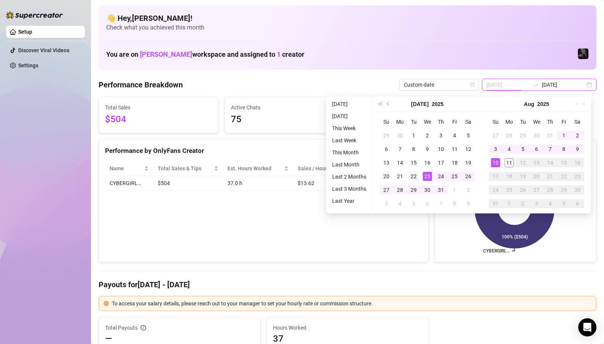
type input "[DATE]"
click at [413, 175] on div "22" at bounding box center [413, 176] width 9 height 9
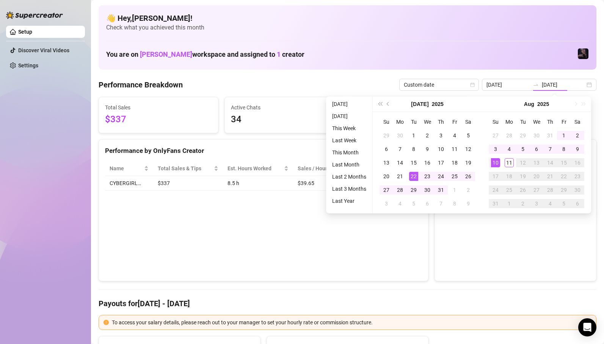
type input "[DATE]"
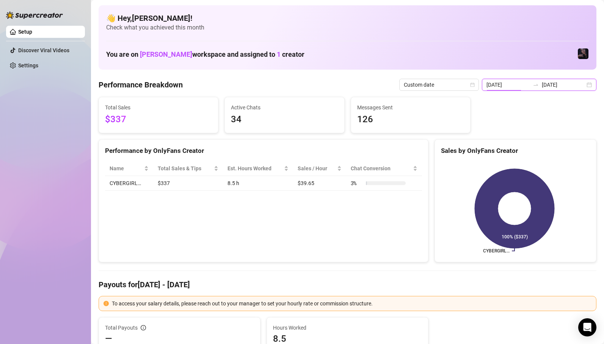
click at [517, 88] on input "[DATE]" at bounding box center [507, 85] width 43 height 8
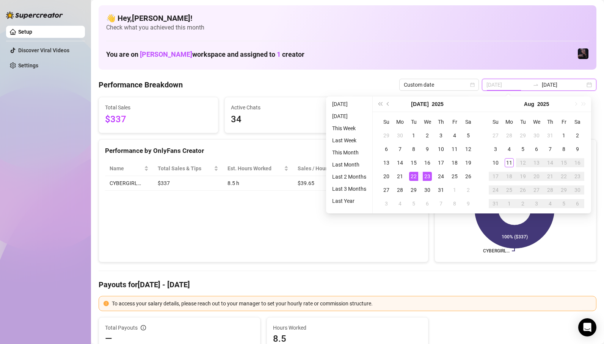
type input "[DATE]"
click at [429, 175] on div "23" at bounding box center [426, 176] width 9 height 9
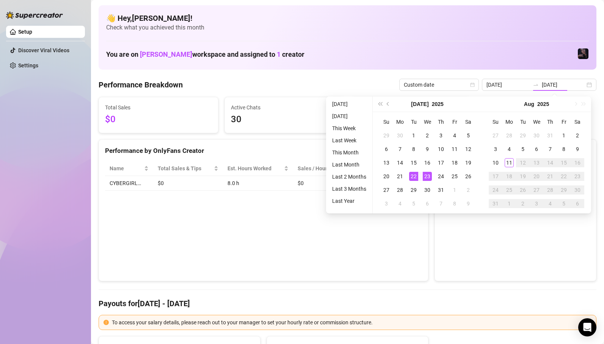
type input "[DATE]"
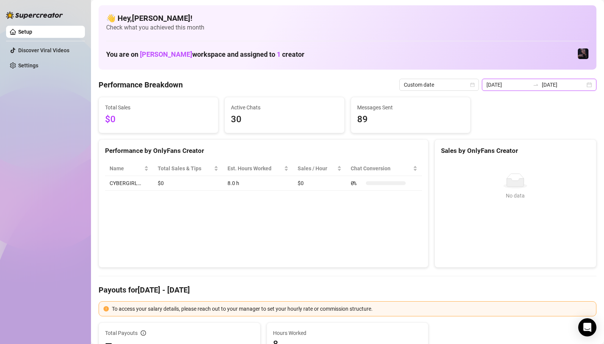
click at [521, 83] on input "[DATE]" at bounding box center [507, 85] width 43 height 8
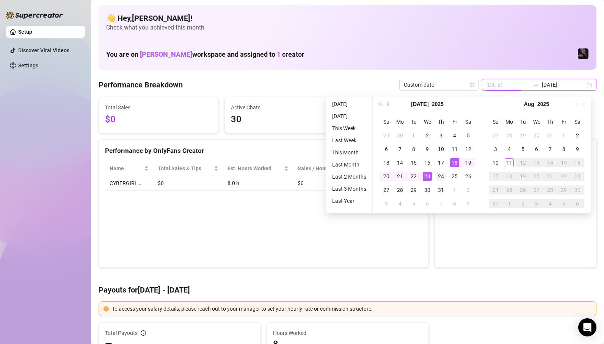
type input "[DATE]"
click at [442, 173] on div "24" at bounding box center [440, 176] width 9 height 9
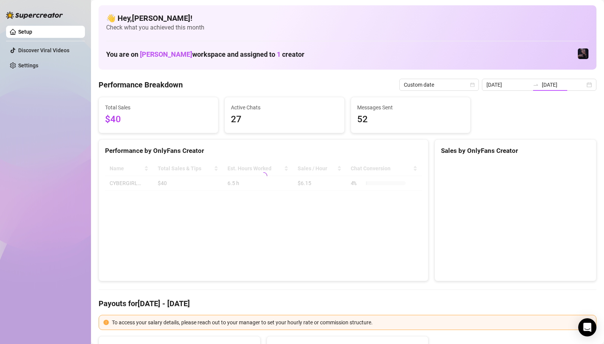
type input "[DATE]"
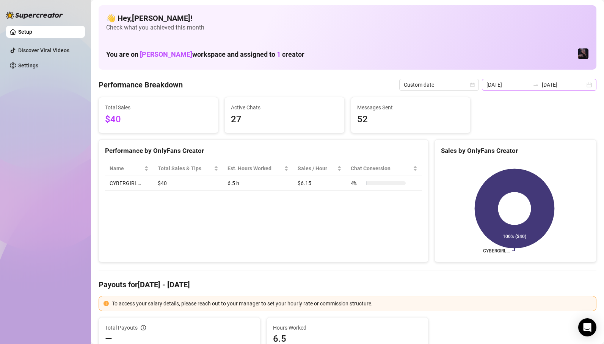
click at [543, 88] on div "[DATE] [DATE]" at bounding box center [539, 85] width 114 height 12
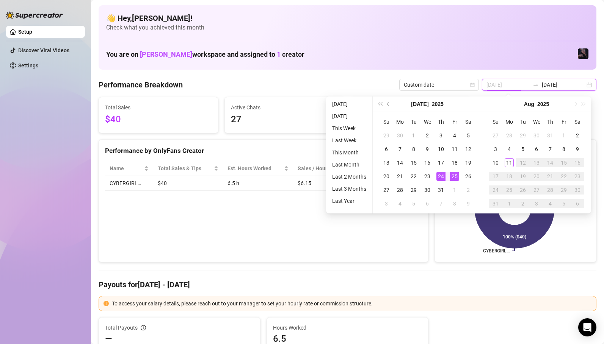
type input "[DATE]"
click at [451, 175] on div "25" at bounding box center [454, 176] width 9 height 9
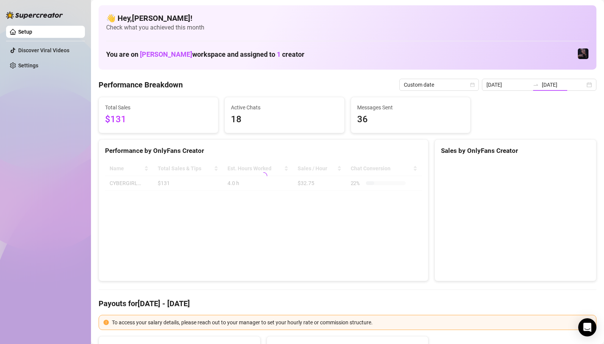
type input "[DATE]"
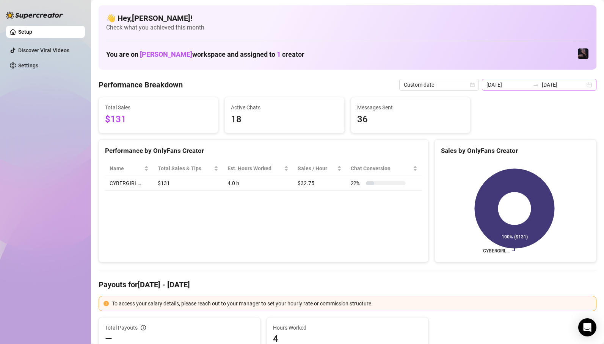
click at [538, 84] on icon "swap-right" at bounding box center [535, 85] width 6 height 6
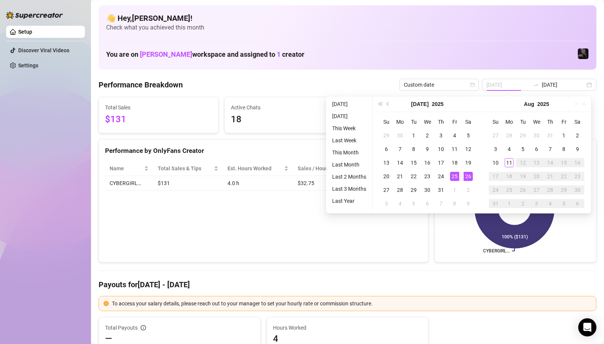
click at [468, 177] on div "26" at bounding box center [467, 176] width 9 height 9
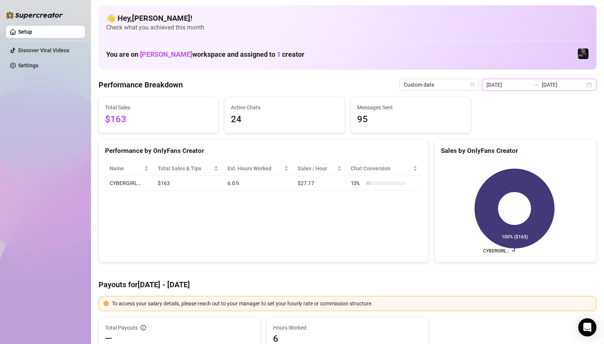
click at [538, 85] on icon "swap-right" at bounding box center [535, 85] width 5 height 2
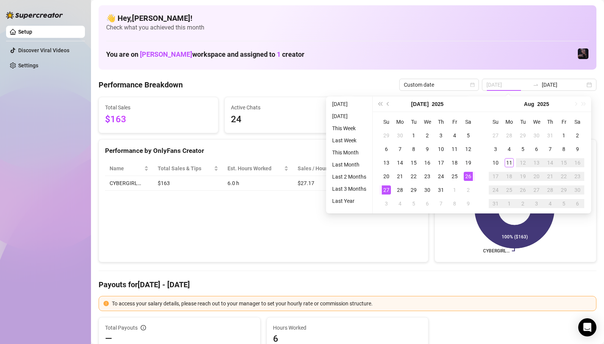
click at [384, 189] on div "27" at bounding box center [386, 190] width 9 height 9
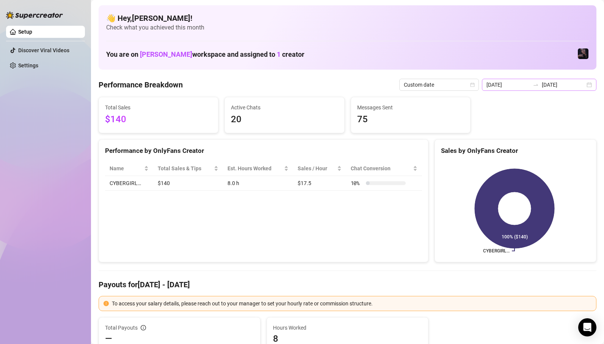
click at [537, 86] on icon "swap-right" at bounding box center [535, 85] width 6 height 6
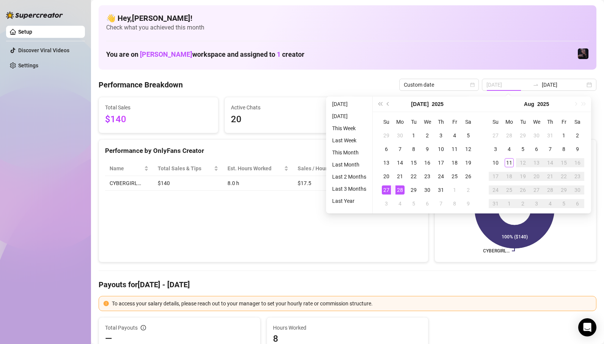
click at [402, 191] on div "28" at bounding box center [399, 190] width 9 height 9
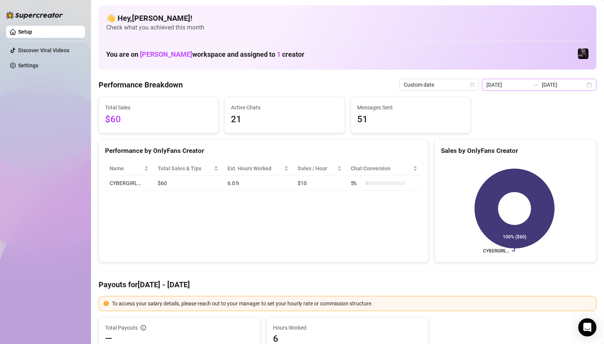
click at [538, 85] on icon "swap-right" at bounding box center [535, 85] width 6 height 6
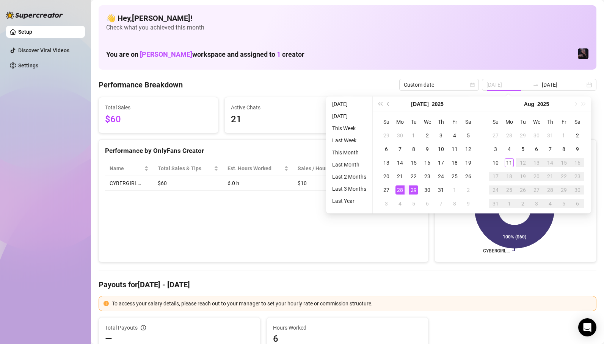
click at [413, 190] on div "29" at bounding box center [413, 190] width 9 height 9
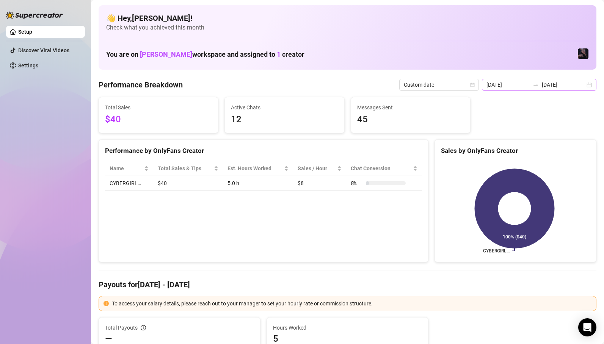
click at [533, 82] on div at bounding box center [535, 85] width 12 height 6
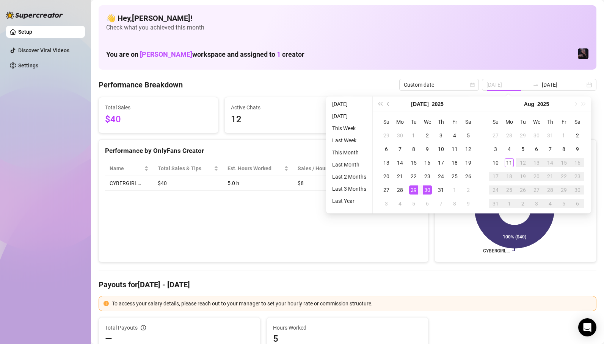
click at [427, 190] on div "30" at bounding box center [426, 190] width 9 height 9
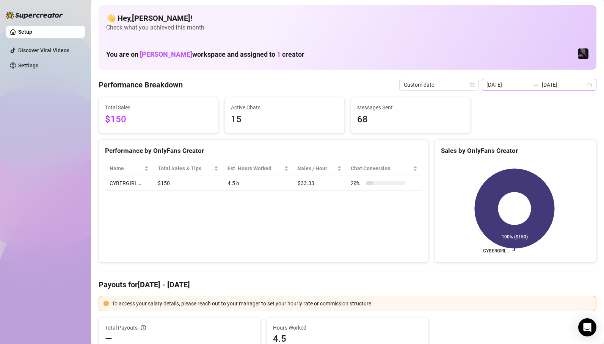
click at [538, 82] on icon "swap-right" at bounding box center [535, 85] width 6 height 6
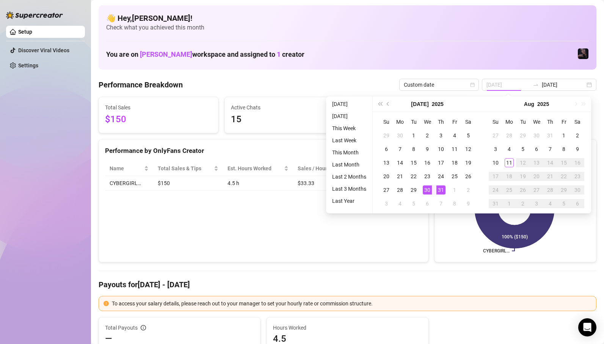
click at [441, 190] on div "31" at bounding box center [440, 190] width 9 height 9
